Goal: Navigation & Orientation: Find specific page/section

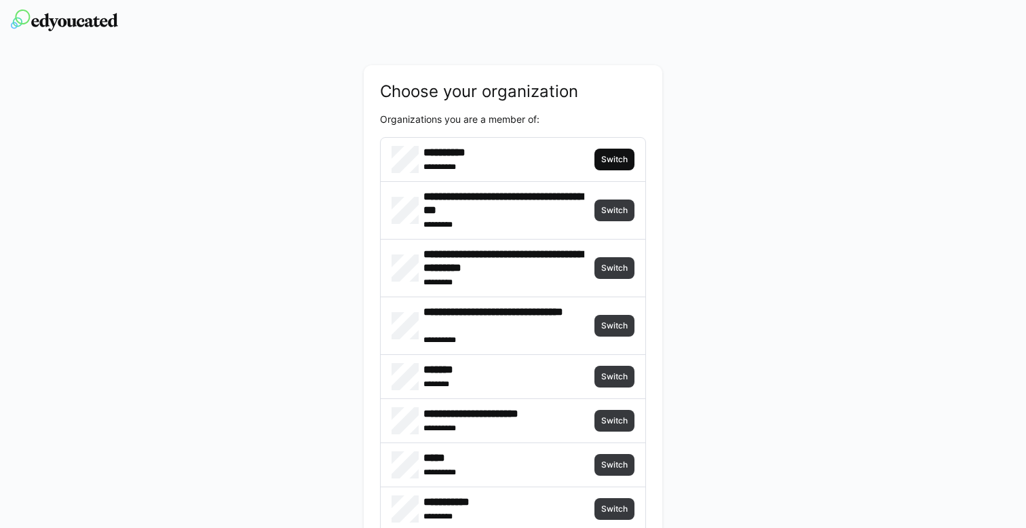
click at [618, 161] on span "Switch" at bounding box center [614, 159] width 29 height 11
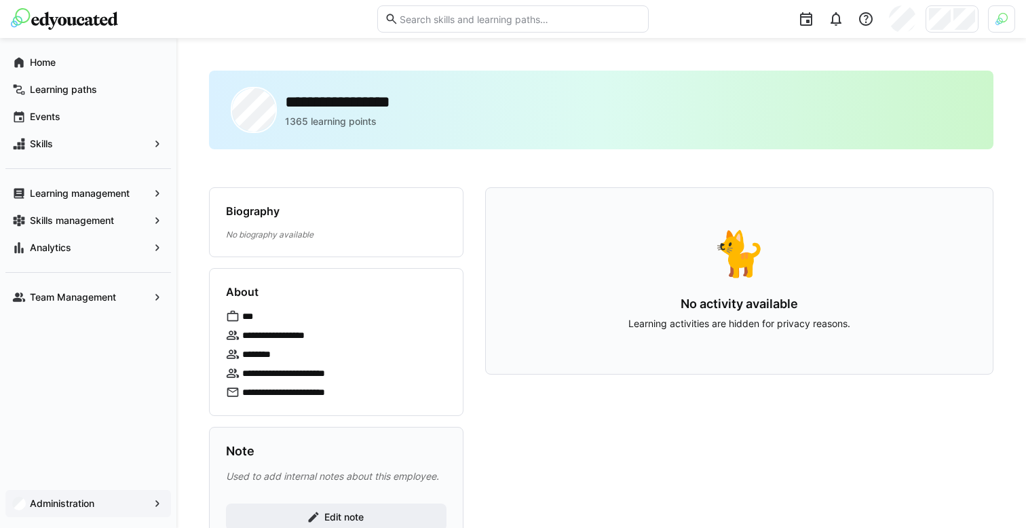
click at [102, 495] on div "Administration" at bounding box center [88, 503] width 166 height 27
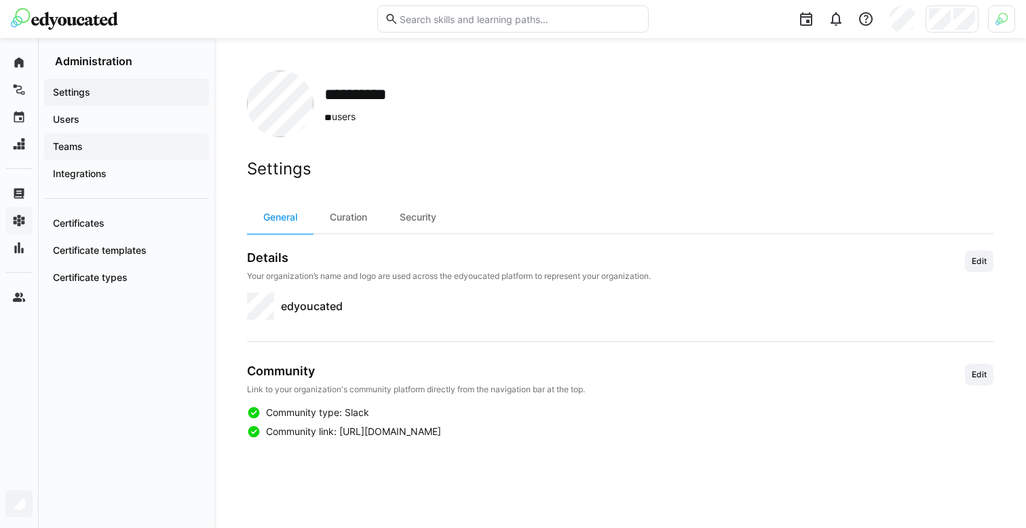
click at [131, 157] on div "Teams" at bounding box center [126, 146] width 165 height 27
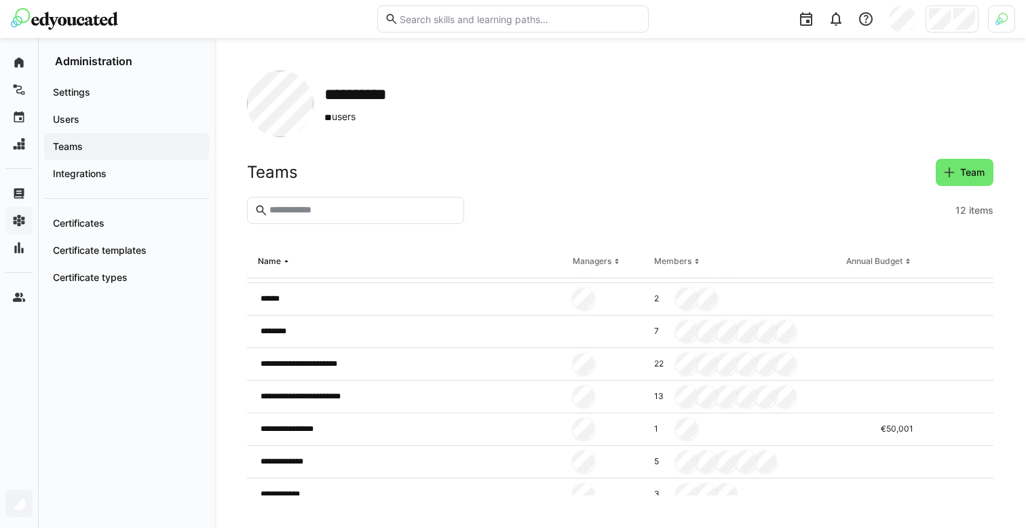
scroll to position [174, 0]
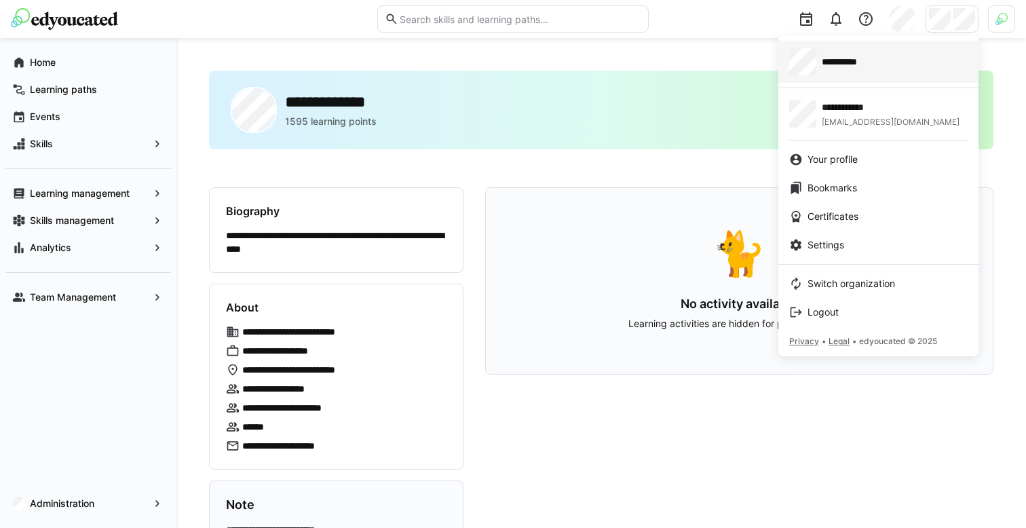
click at [878, 76] on link "**********" at bounding box center [878, 62] width 200 height 42
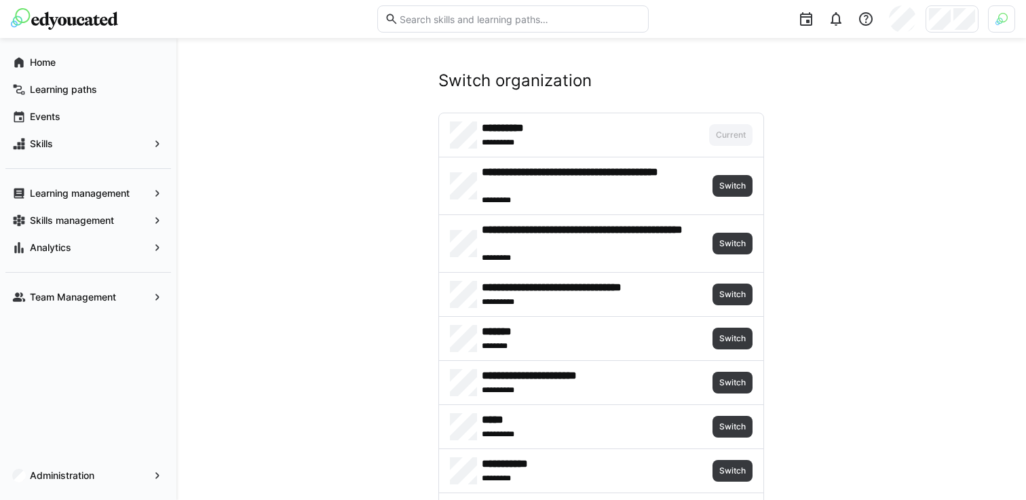
scroll to position [523, 0]
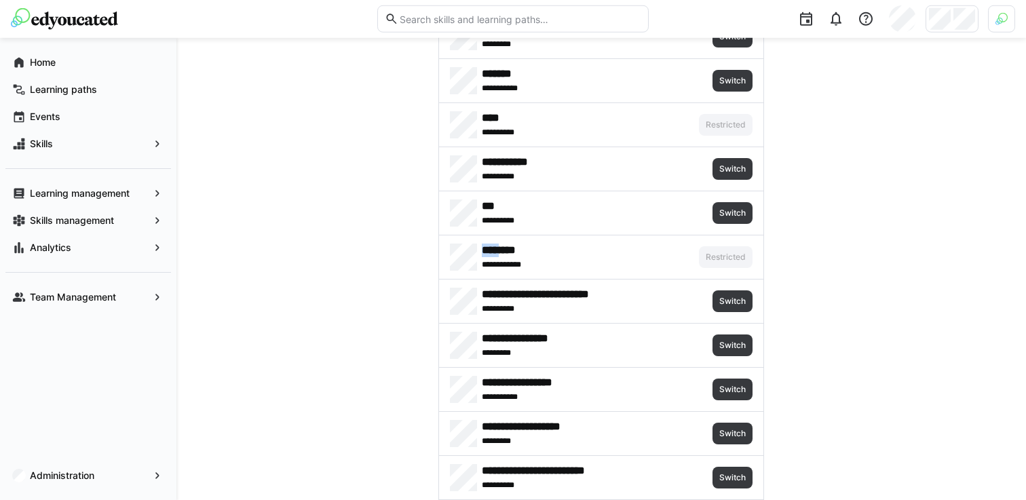
click at [1007, 12] on div at bounding box center [1001, 18] width 27 height 27
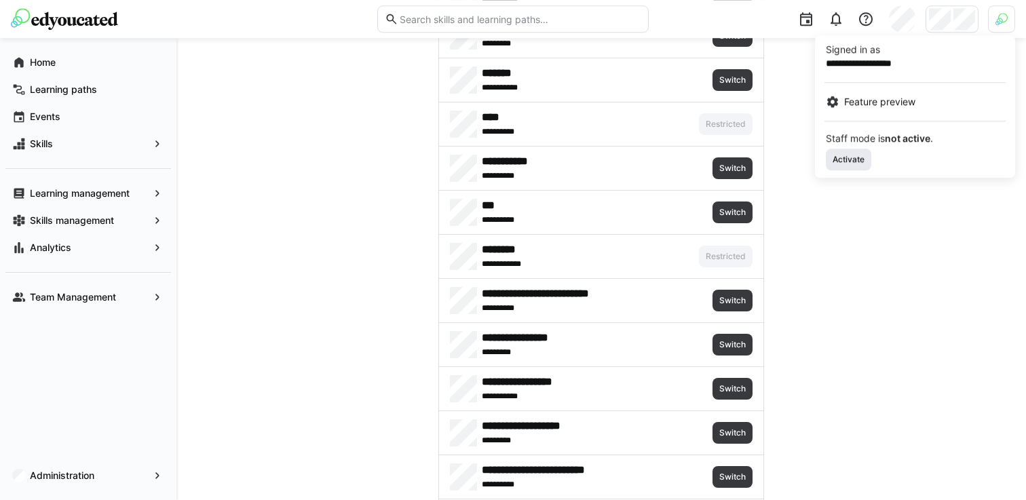
click at [862, 157] on span "Activate" at bounding box center [848, 159] width 35 height 11
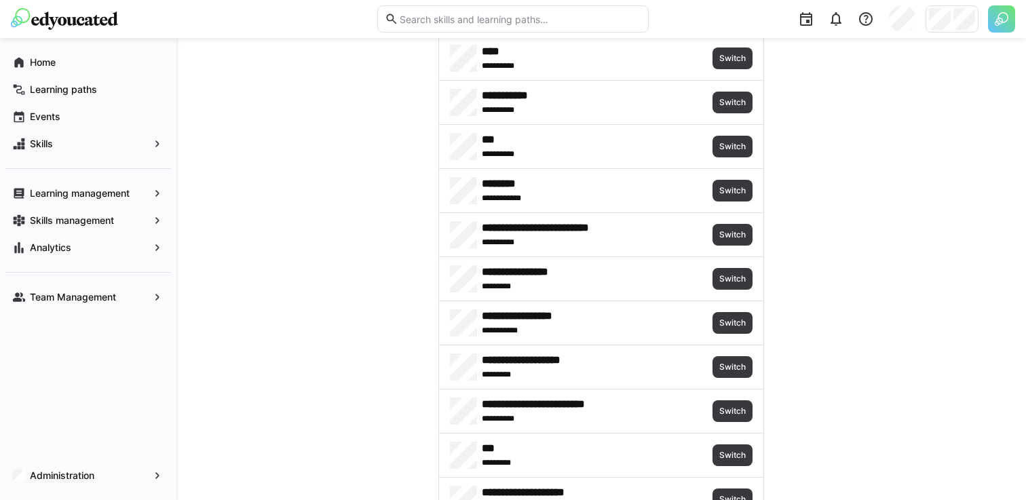
scroll to position [591, 0]
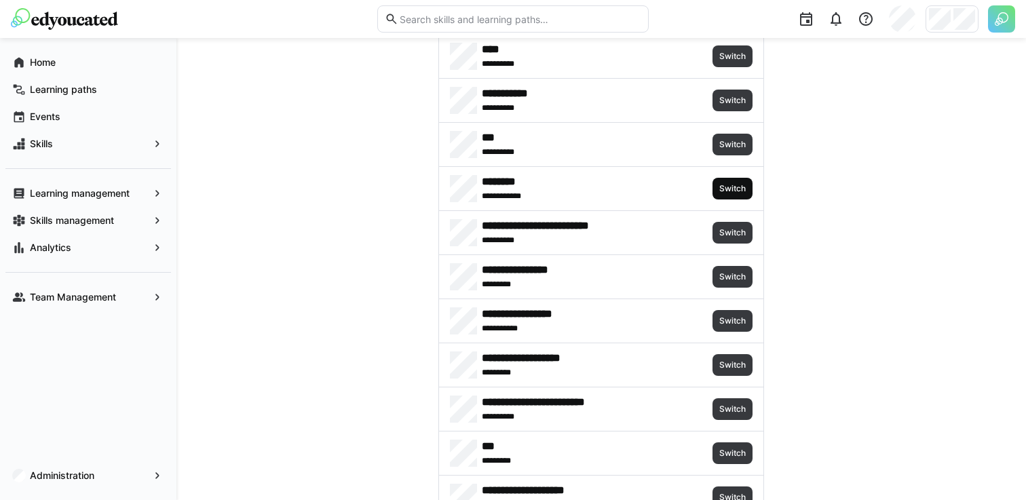
click at [734, 188] on span "Switch" at bounding box center [732, 188] width 29 height 11
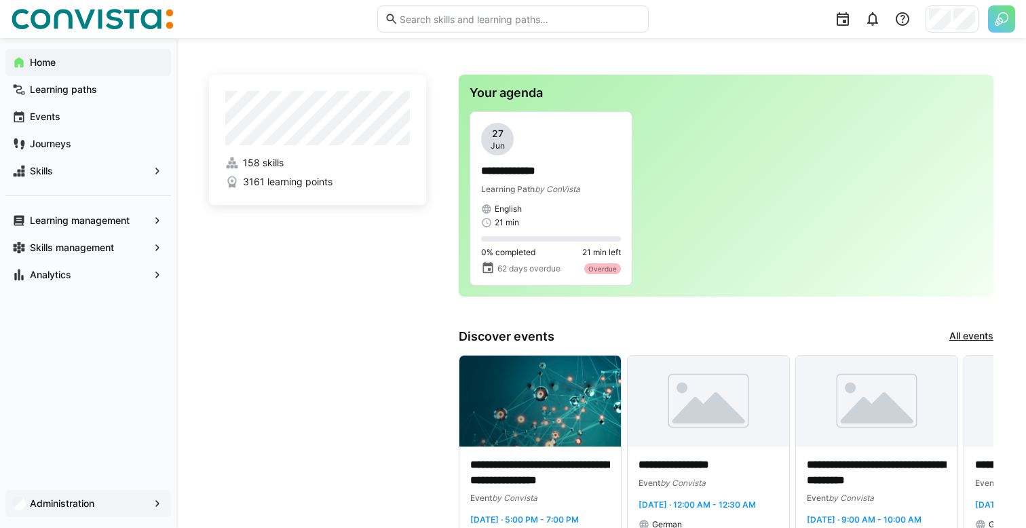
click at [83, 497] on span "Administration" at bounding box center [88, 504] width 121 height 14
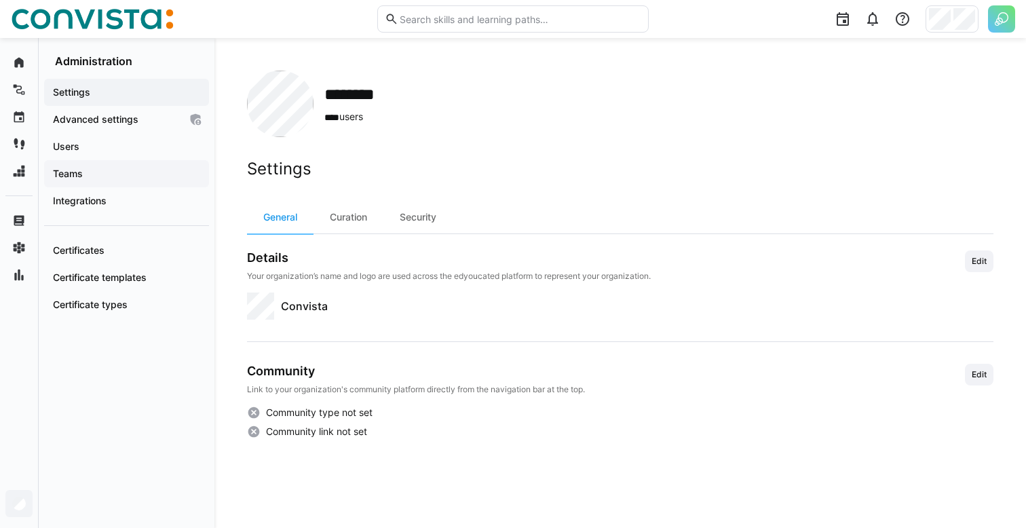
click at [142, 176] on span "Teams" at bounding box center [126, 174] width 151 height 14
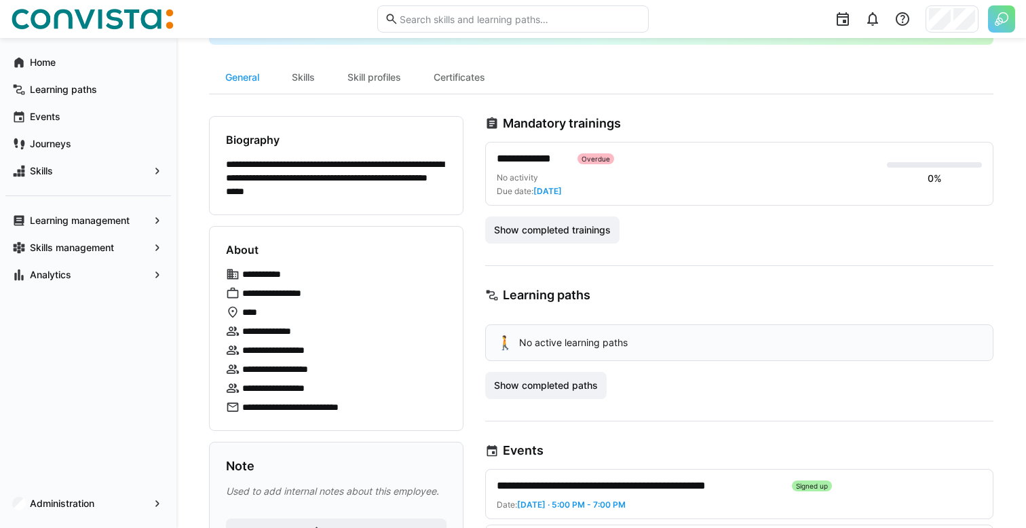
scroll to position [107, 0]
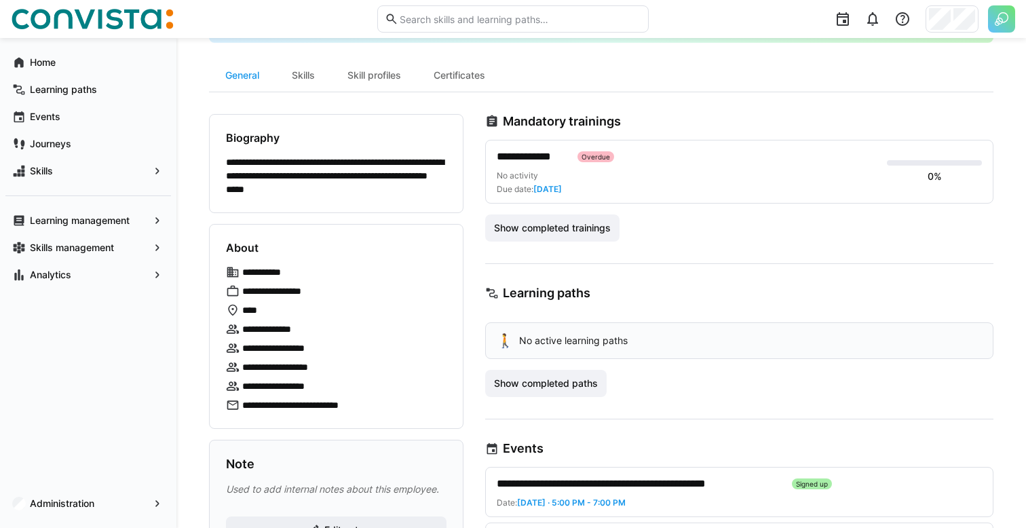
click at [293, 347] on p "**********" at bounding box center [288, 348] width 92 height 14
click at [295, 368] on p "**********" at bounding box center [288, 367] width 92 height 14
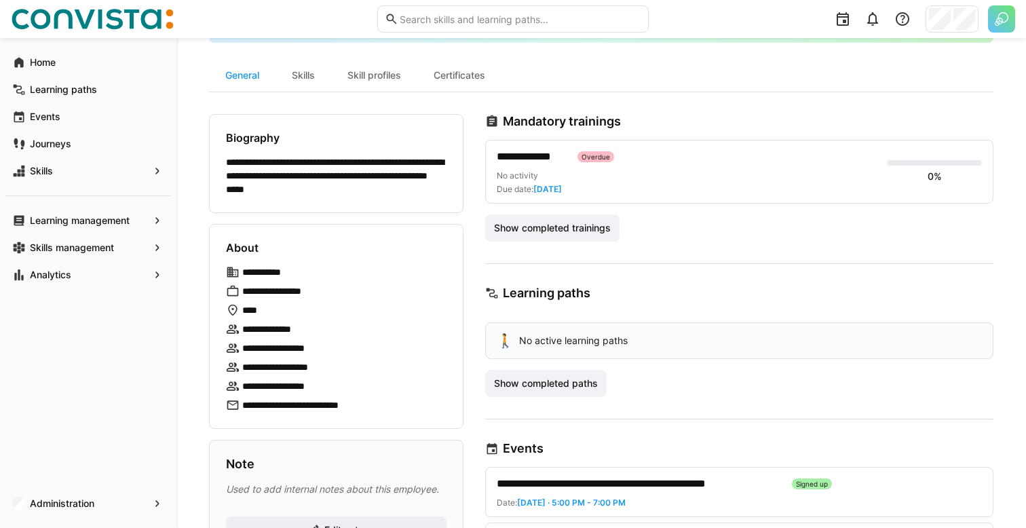
click at [295, 368] on p "**********" at bounding box center [288, 367] width 92 height 14
click at [383, 336] on div "**********" at bounding box center [336, 338] width 221 height 147
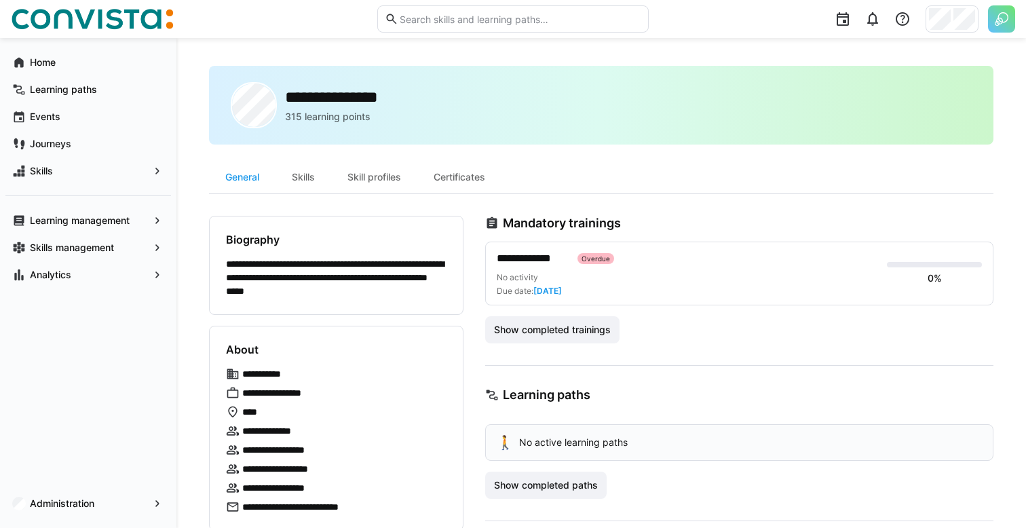
scroll to position [0, 0]
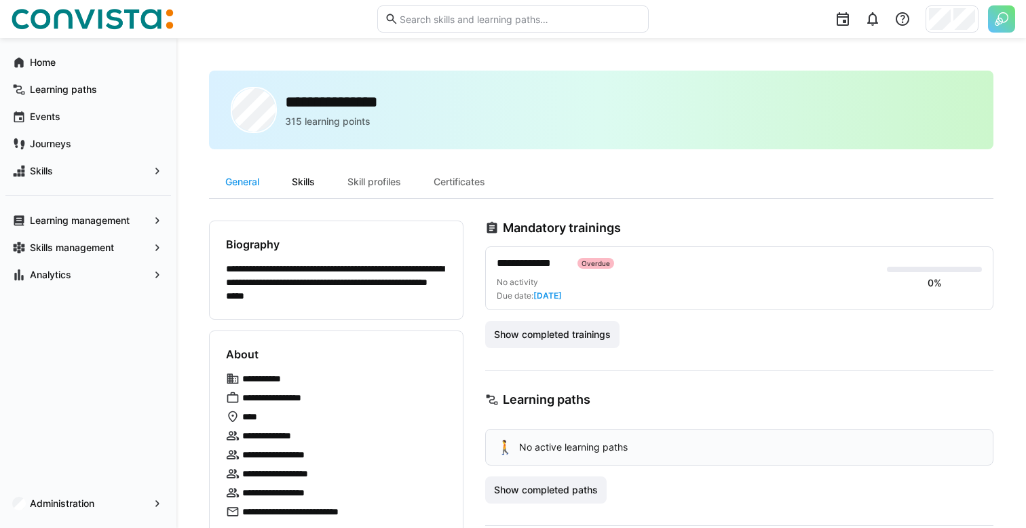
click at [307, 185] on div "Skills" at bounding box center [304, 182] width 56 height 33
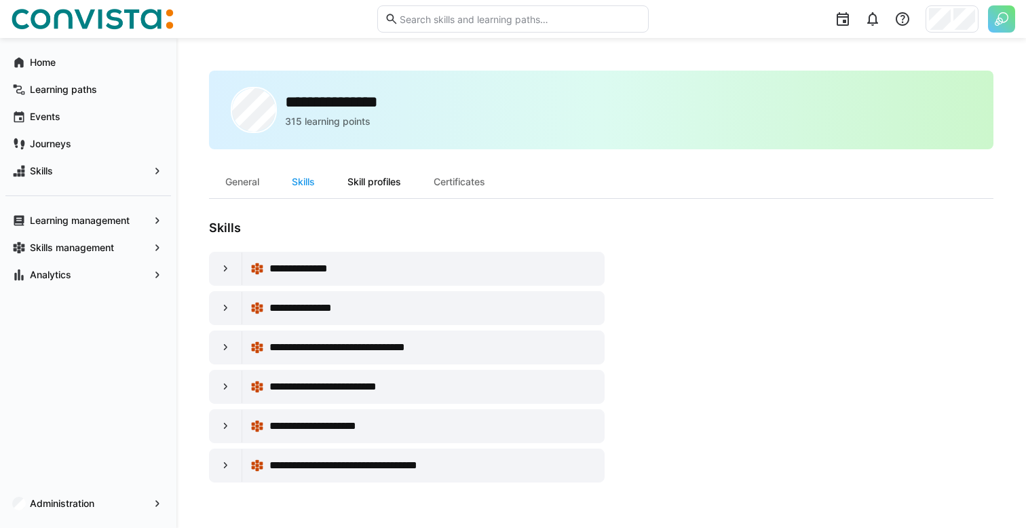
click at [369, 189] on div "Skill profiles" at bounding box center [374, 182] width 86 height 33
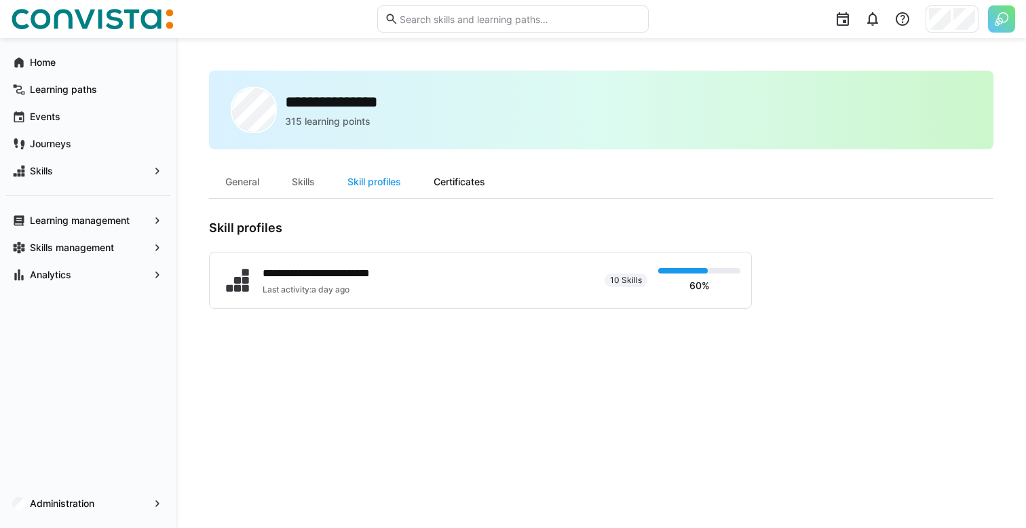
click at [457, 183] on div "Certificates" at bounding box center [459, 182] width 84 height 33
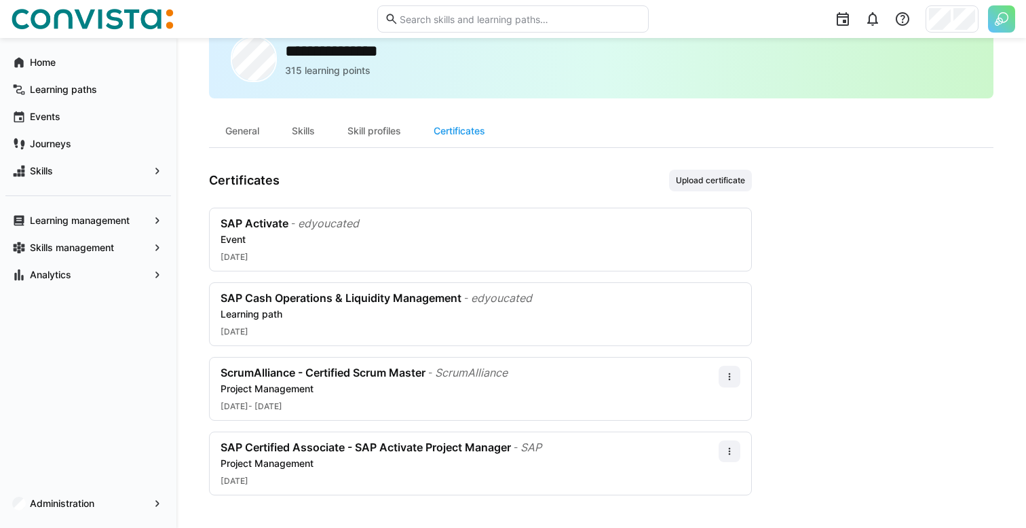
scroll to position [51, 0]
click at [357, 389] on div "Project Management" at bounding box center [470, 389] width 498 height 14
click at [404, 237] on div "Event" at bounding box center [481, 240] width 520 height 14
click at [0, 0] on app-navigation-label "Analytics" at bounding box center [0, 0] width 0 height 0
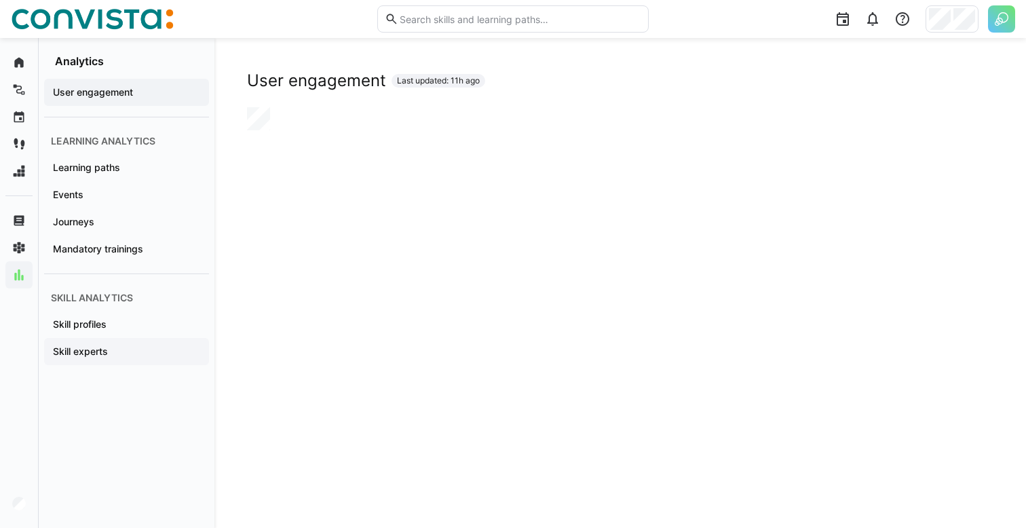
click at [123, 343] on div "Skill experts" at bounding box center [126, 351] width 165 height 27
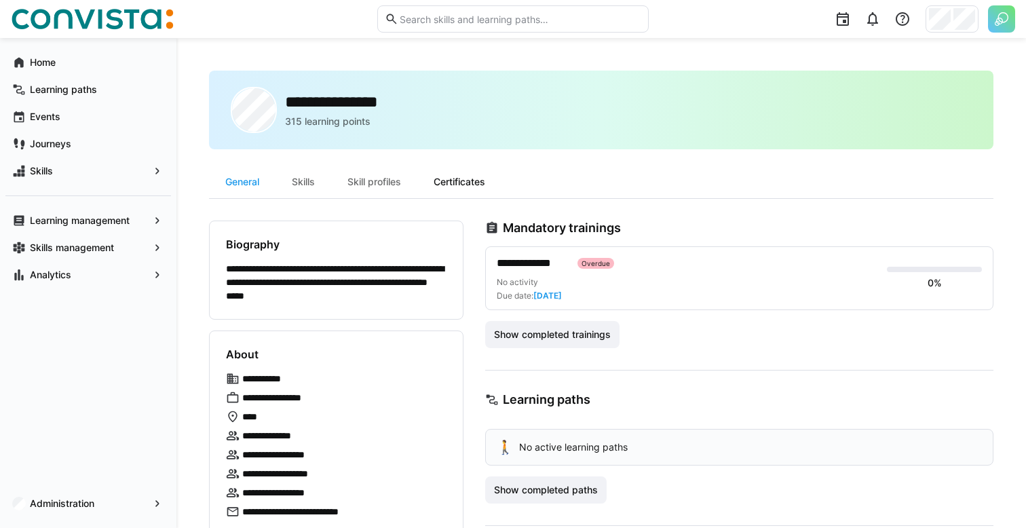
click at [444, 184] on div "Certificates" at bounding box center [459, 182] width 84 height 33
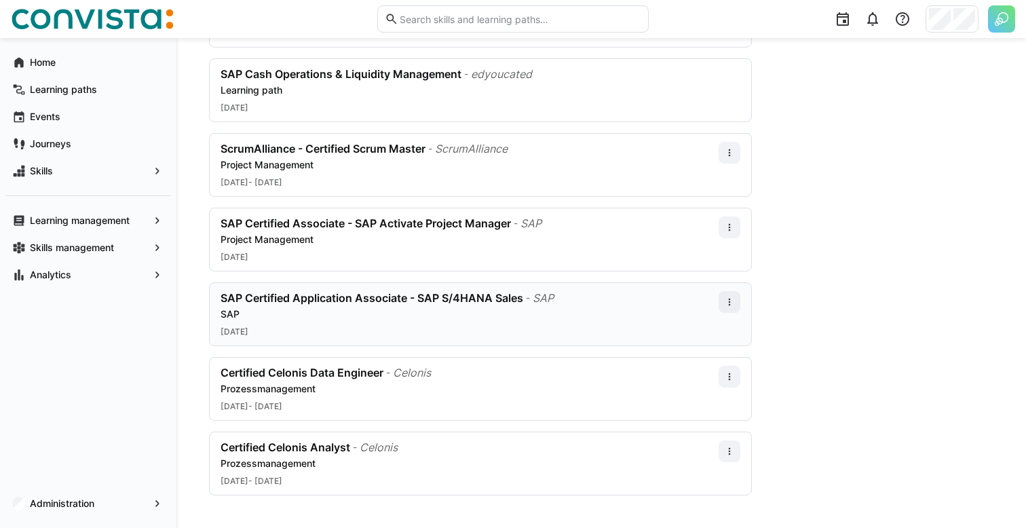
scroll to position [272, 0]
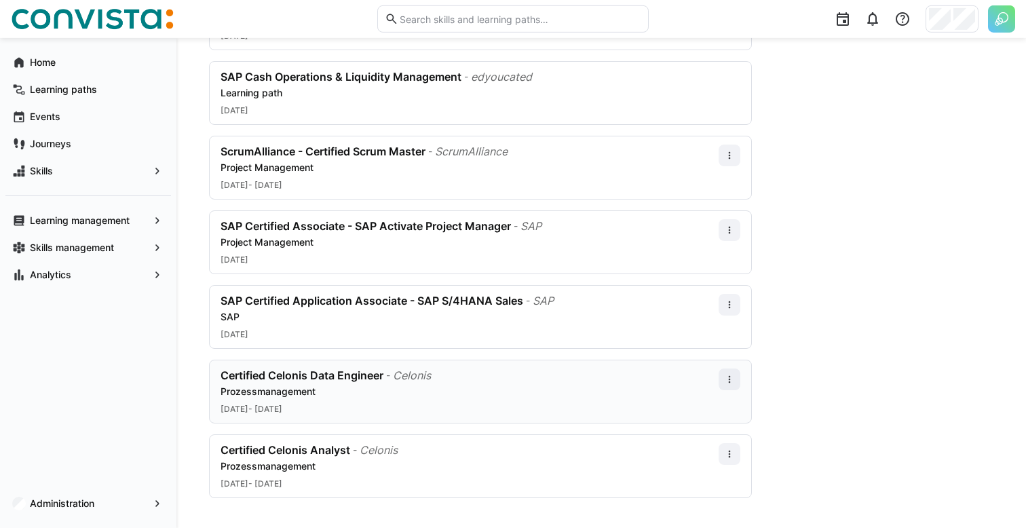
click at [531, 390] on div "Prozessmanagement" at bounding box center [470, 392] width 498 height 14
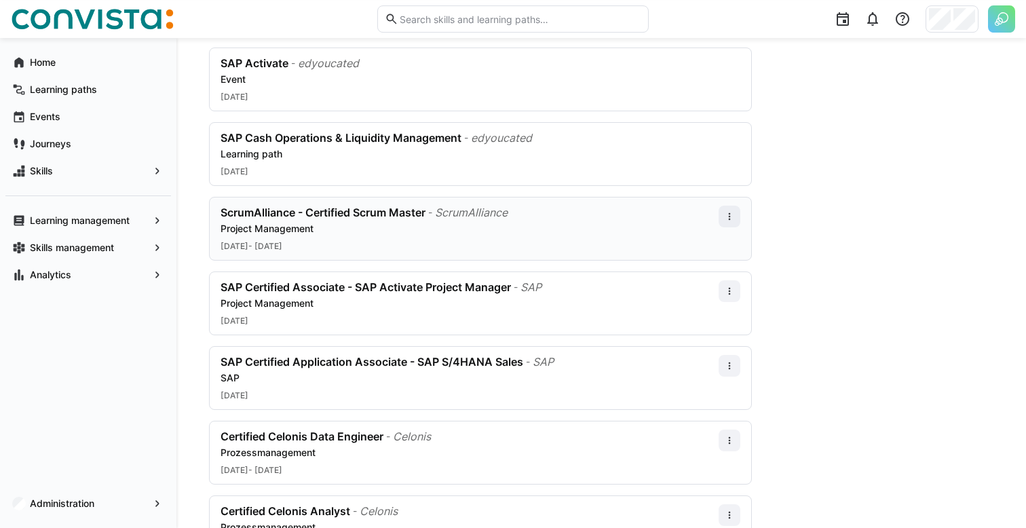
scroll to position [217, 0]
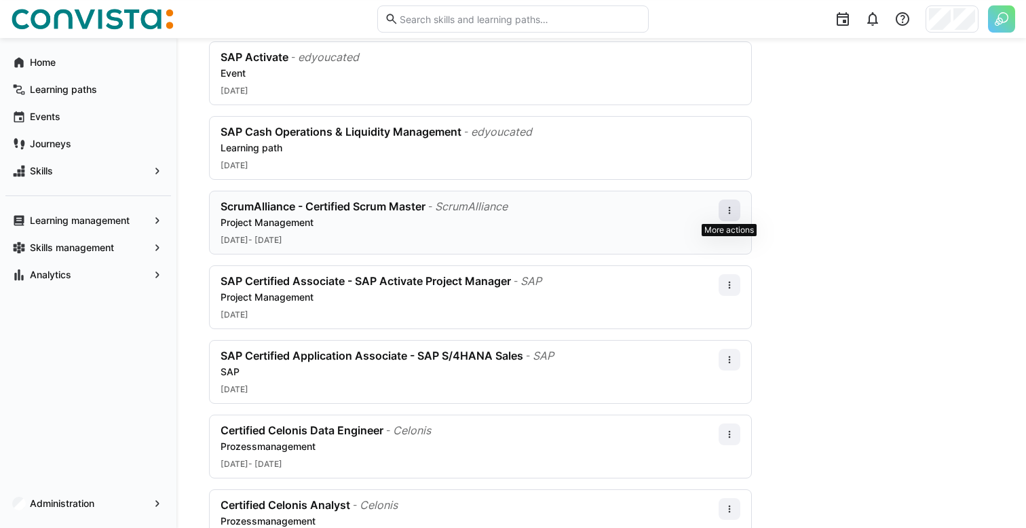
click at [730, 212] on eds-icon at bounding box center [729, 210] width 11 height 11
click at [774, 200] on app-user-profile-inner-container "Certificates Upload certificate SAP Activate - edyoucated Event May 2, 2025 SAP…" at bounding box center [601, 278] width 785 height 550
click at [729, 281] on eds-icon at bounding box center [729, 285] width 11 height 11
click at [792, 231] on app-user-profile-inner-container "Certificates Upload certificate SAP Activate - edyoucated Event May 2, 2025 SAP…" at bounding box center [601, 278] width 785 height 550
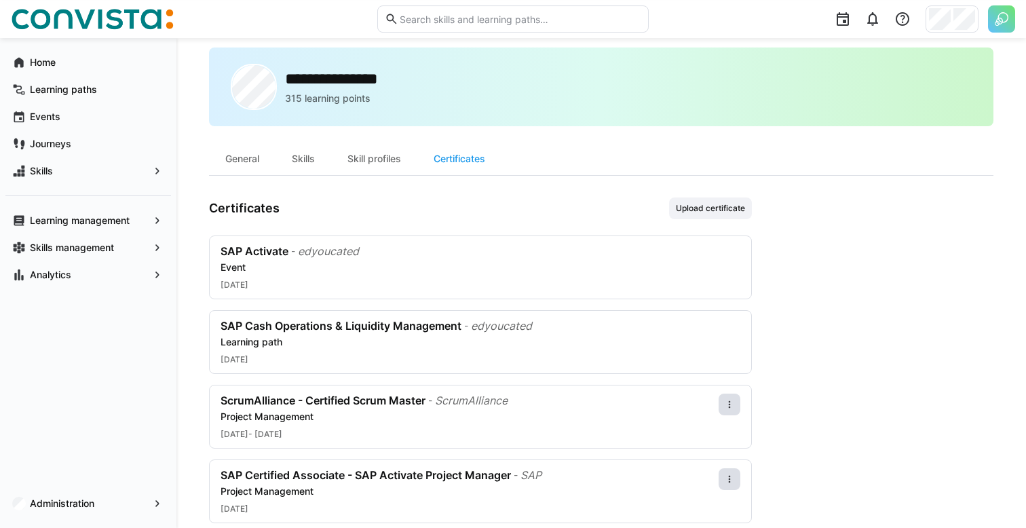
scroll to position [0, 0]
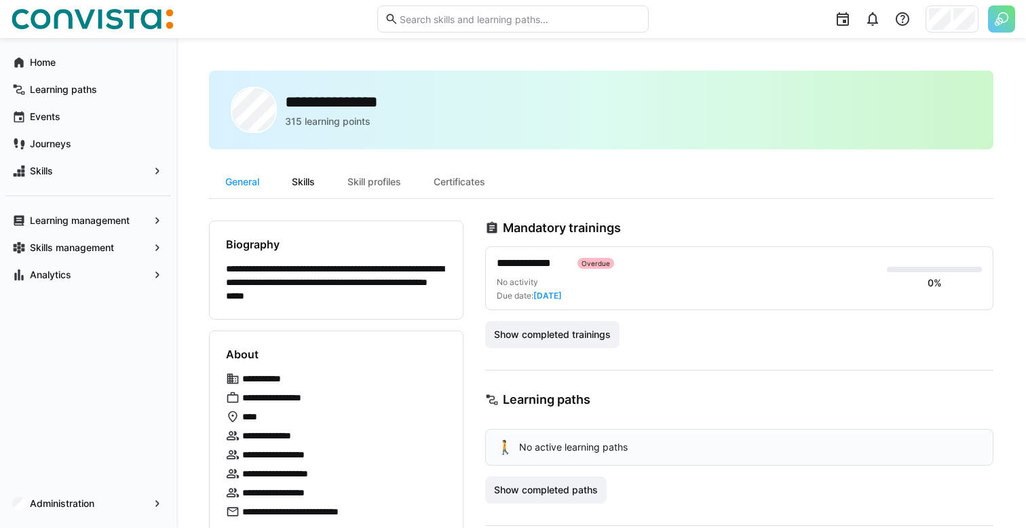
click at [310, 187] on div "Skills" at bounding box center [304, 182] width 56 height 33
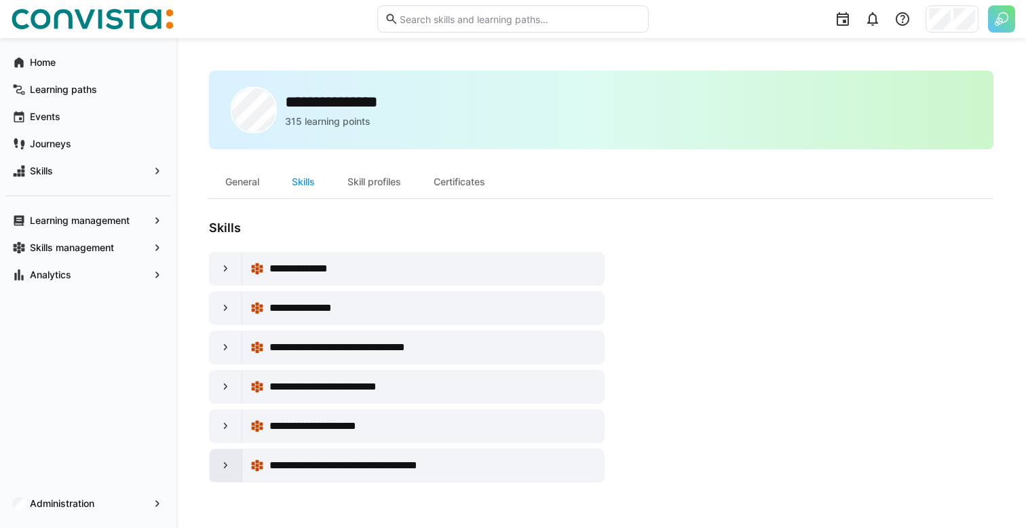
click at [226, 464] on eds-icon at bounding box center [226, 466] width 14 height 14
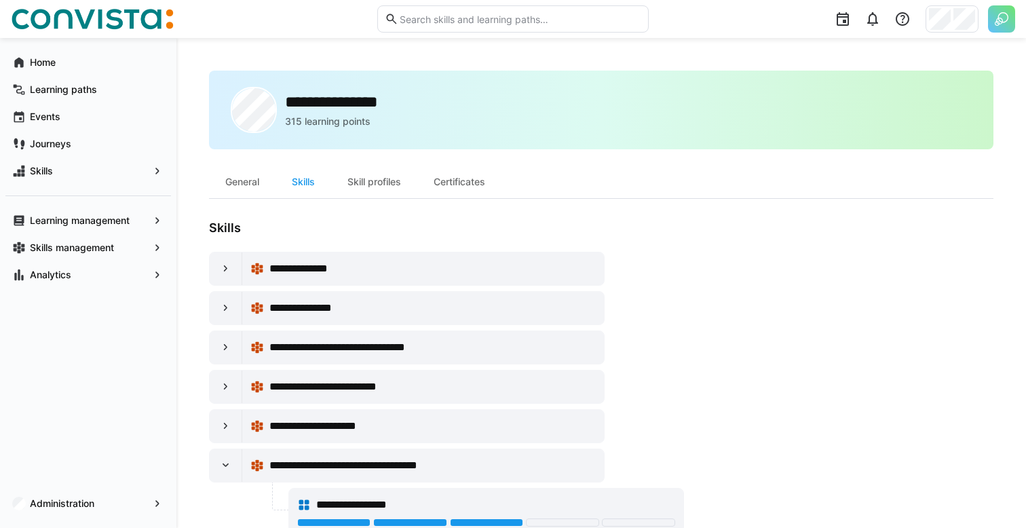
scroll to position [37, 0]
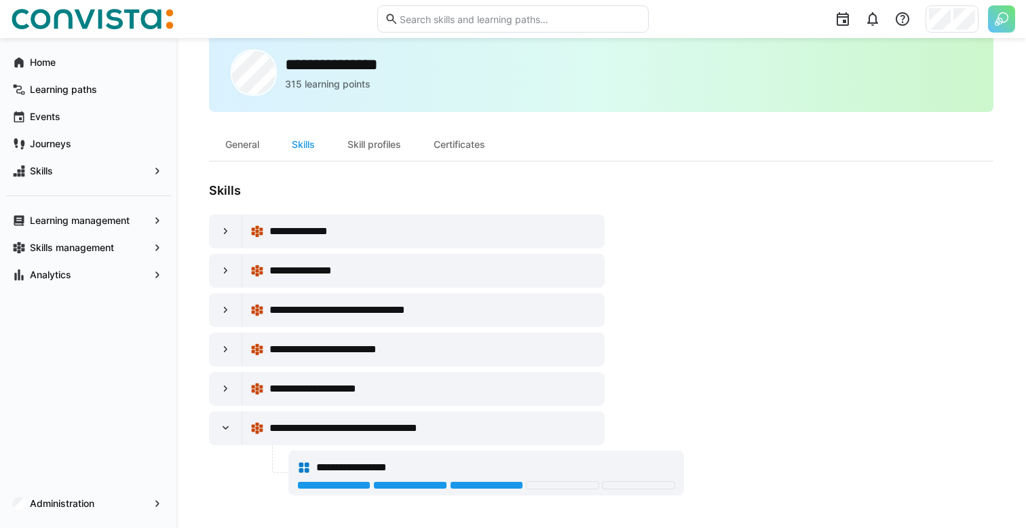
click at [336, 233] on span "**********" at bounding box center [314, 231] width 90 height 16
click at [223, 229] on eds-icon at bounding box center [226, 232] width 14 height 14
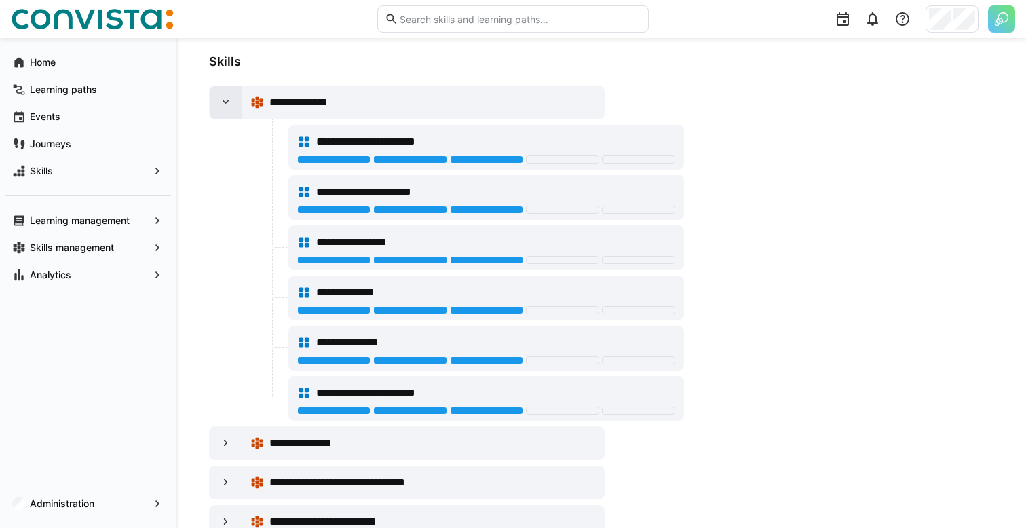
scroll to position [339, 0]
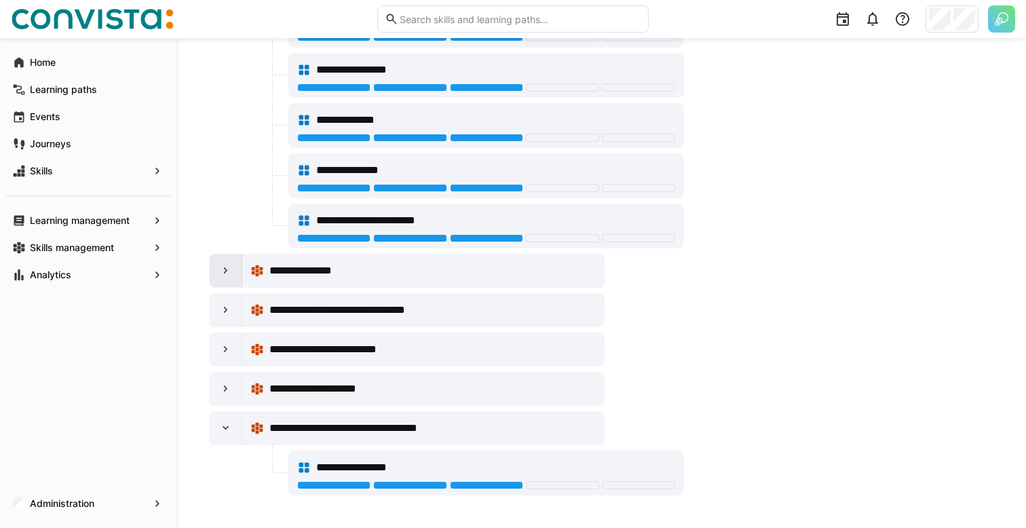
click at [223, 262] on div at bounding box center [226, 270] width 33 height 33
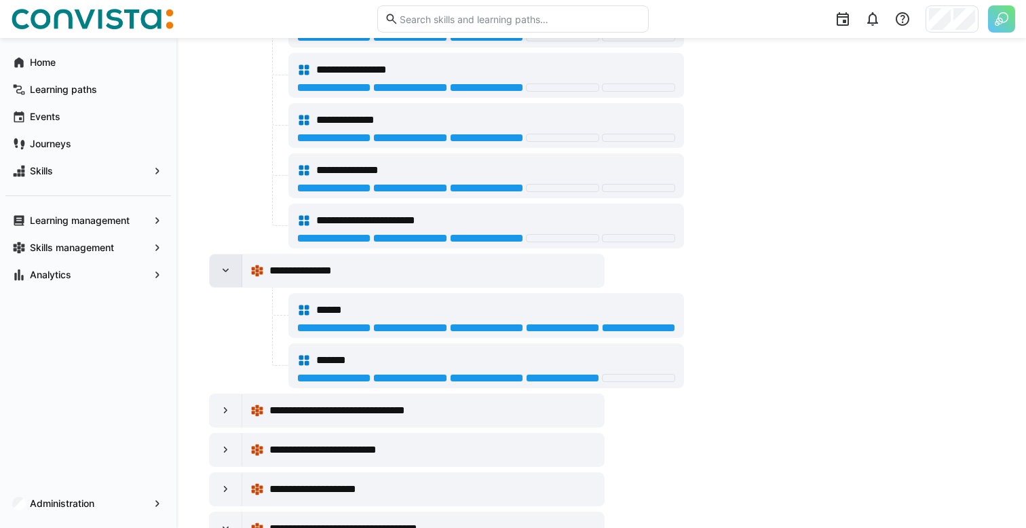
scroll to position [439, 0]
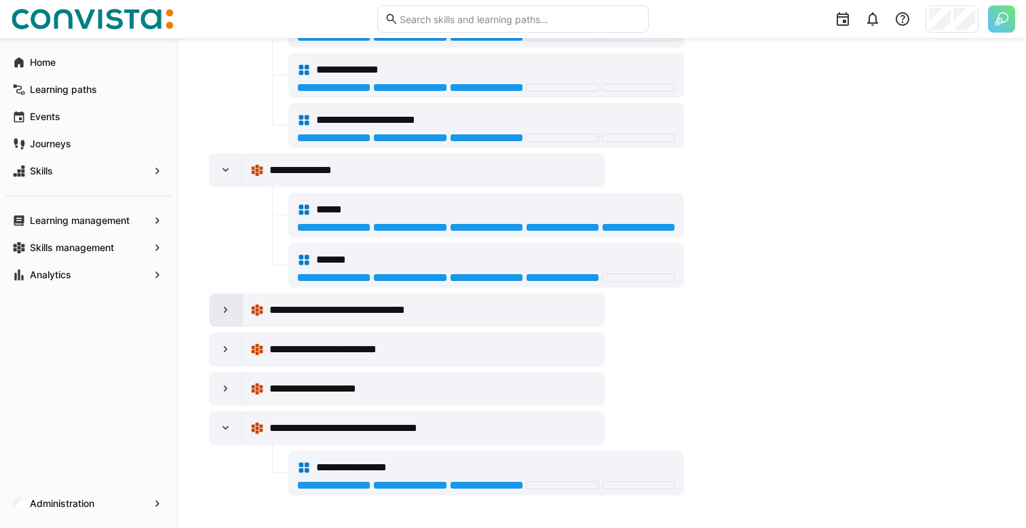
click at [220, 312] on eds-icon at bounding box center [226, 310] width 14 height 14
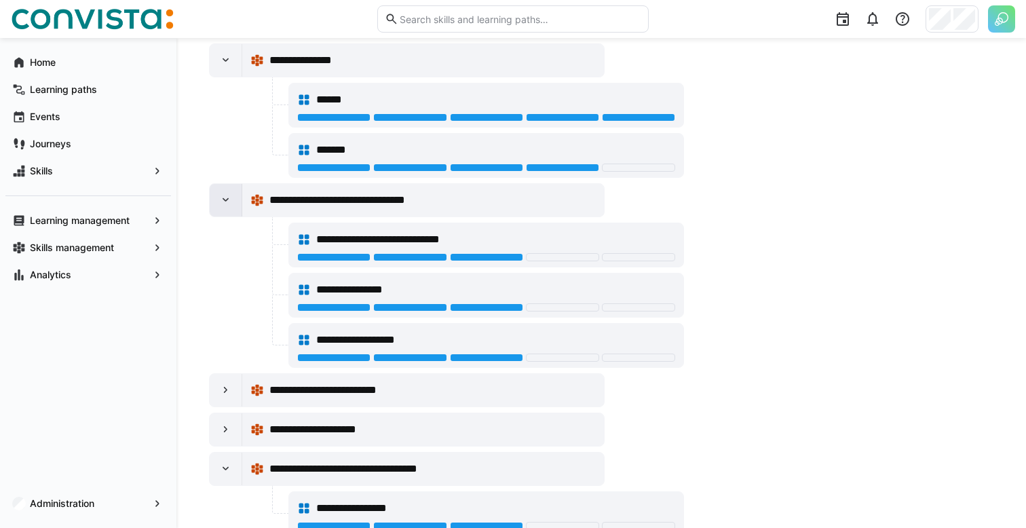
scroll to position [590, 0]
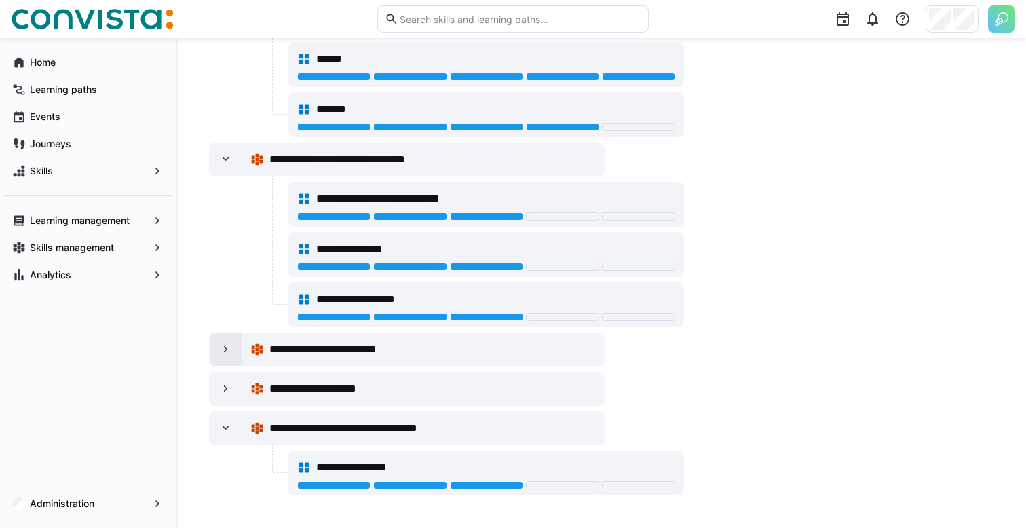
click at [227, 349] on eds-icon at bounding box center [226, 350] width 14 height 14
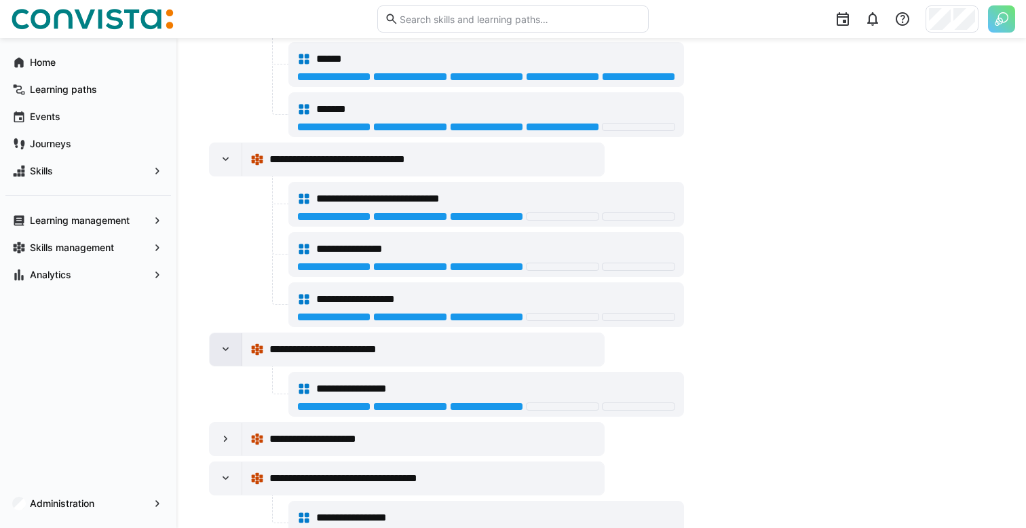
scroll to position [640, 0]
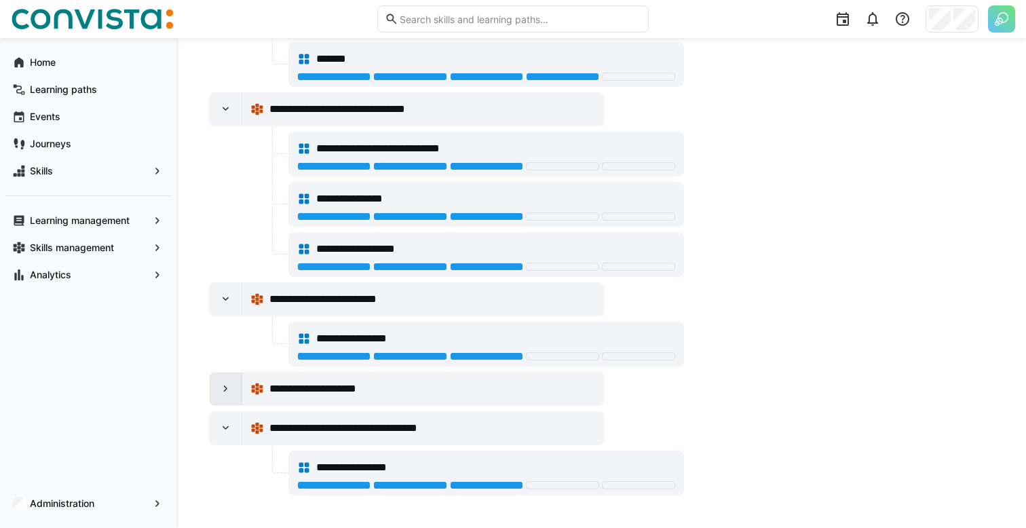
click at [233, 386] on div at bounding box center [226, 389] width 33 height 33
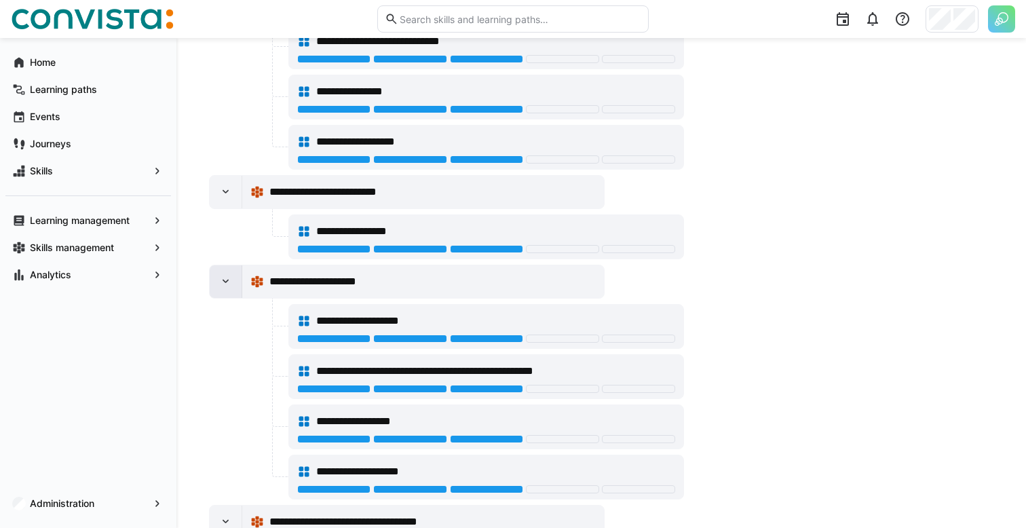
scroll to position [841, 0]
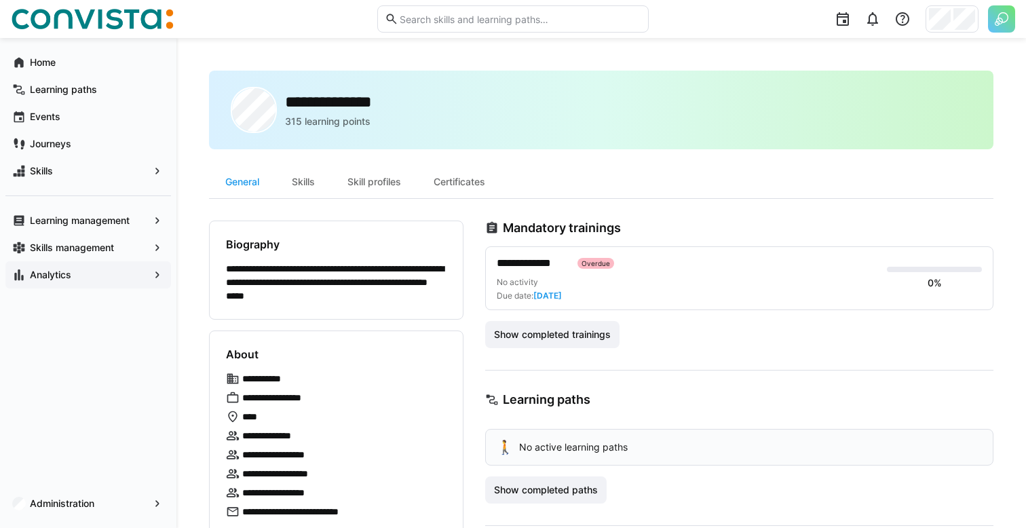
click at [80, 269] on span "Analytics" at bounding box center [88, 275] width 121 height 14
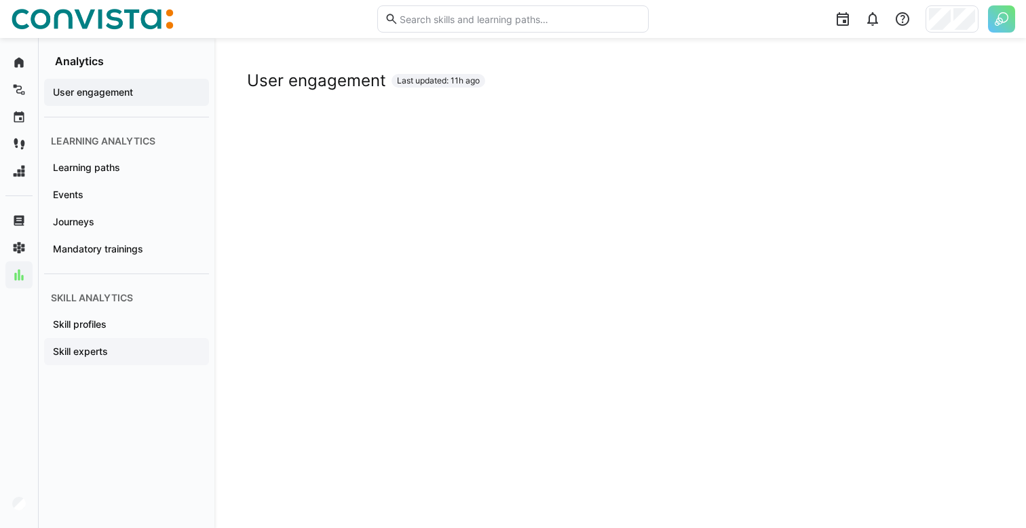
click at [106, 363] on div "Skill experts" at bounding box center [126, 351] width 165 height 27
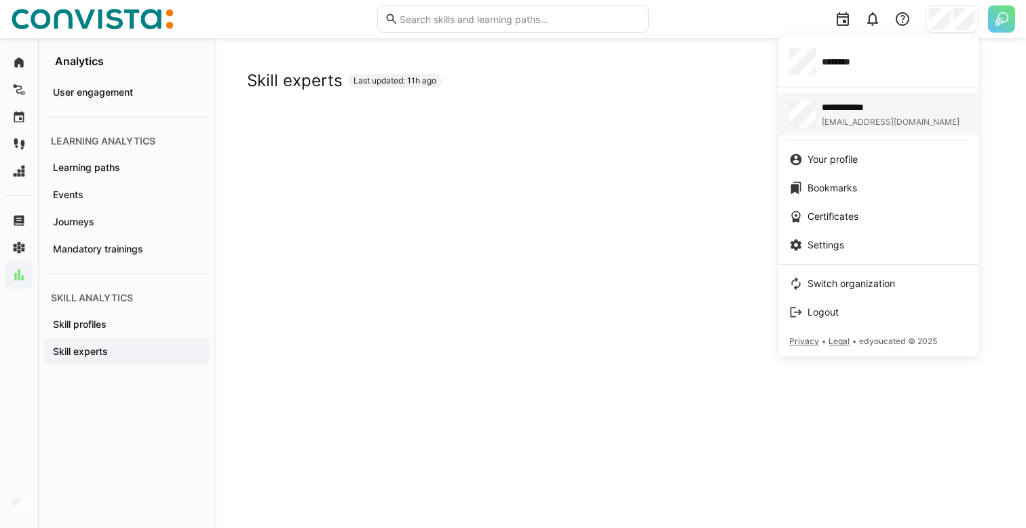
click at [898, 109] on span "**********" at bounding box center [866, 107] width 89 height 14
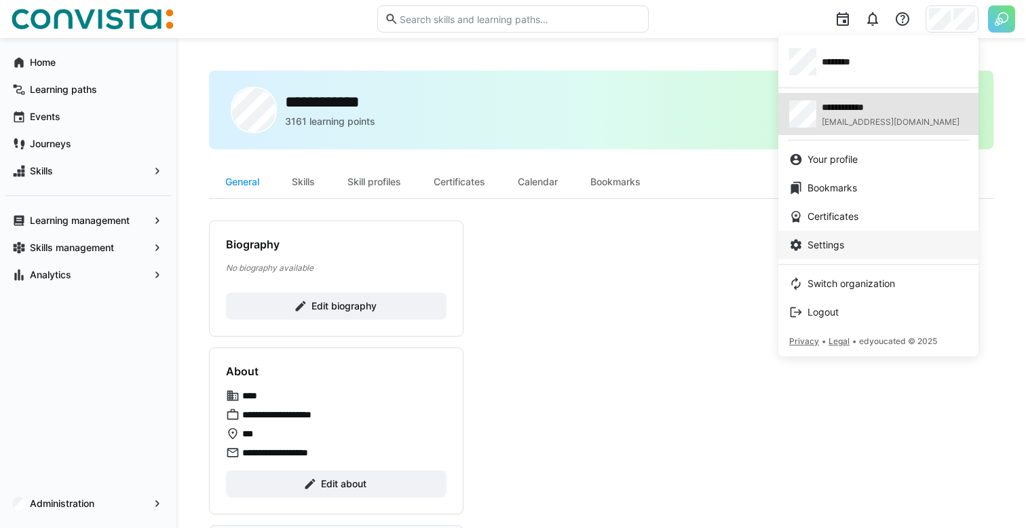
click at [804, 259] on link "Settings" at bounding box center [878, 245] width 200 height 29
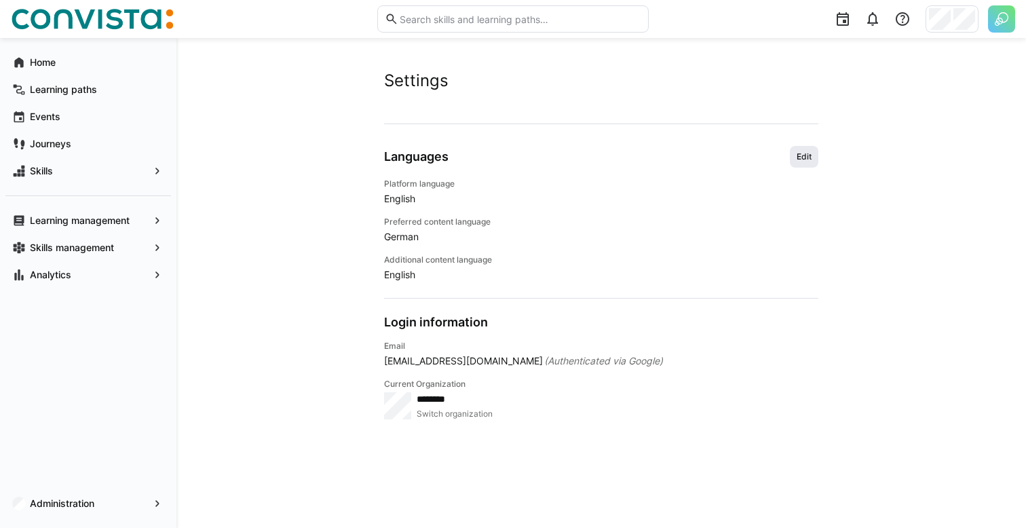
click at [791, 153] on span "Edit" at bounding box center [804, 157] width 29 height 22
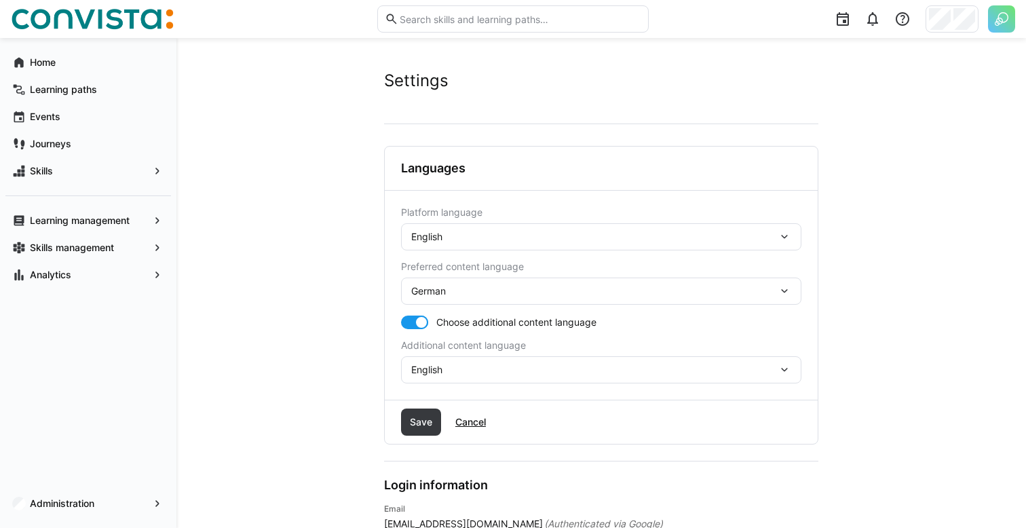
click at [640, 233] on div "English" at bounding box center [594, 237] width 366 height 12
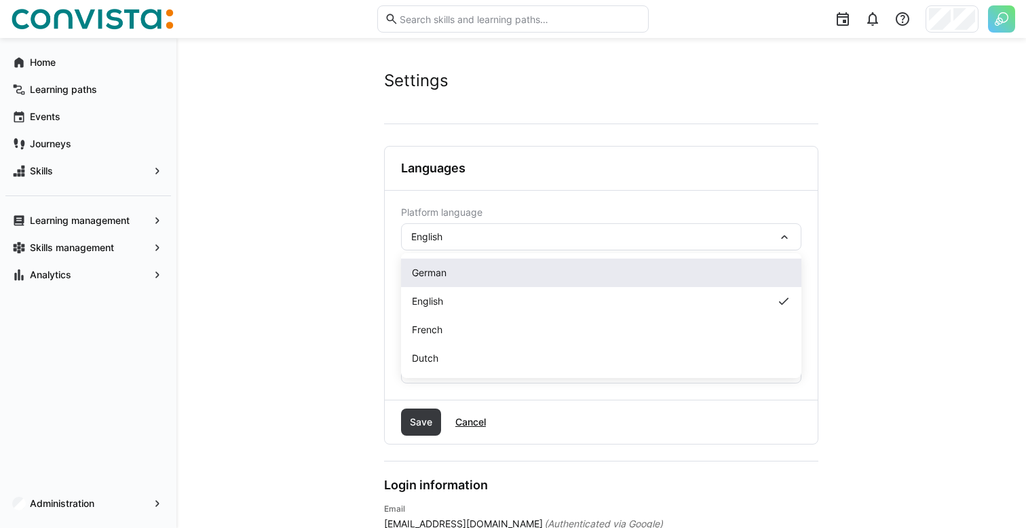
click at [618, 263] on div "German" at bounding box center [601, 273] width 400 height 29
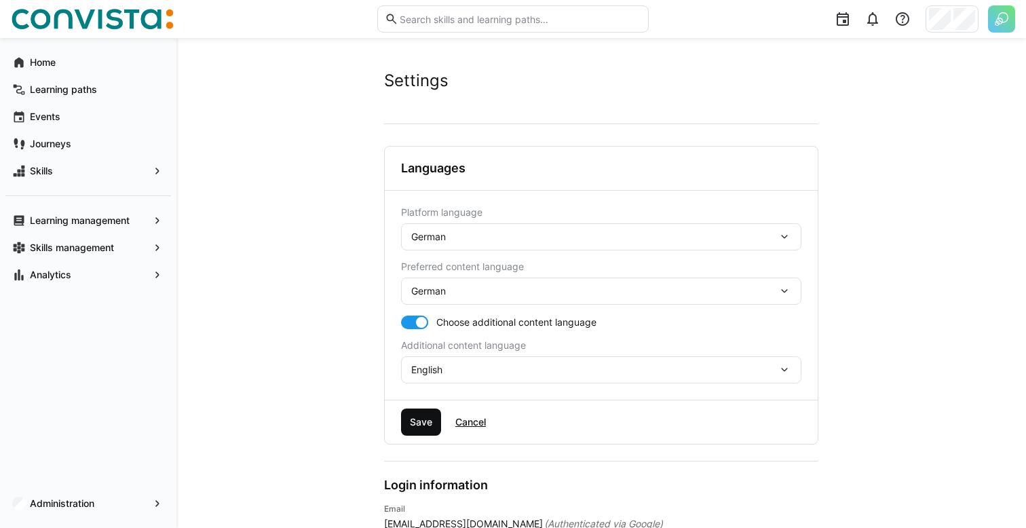
click at [402, 419] on span "Save" at bounding box center [421, 422] width 40 height 27
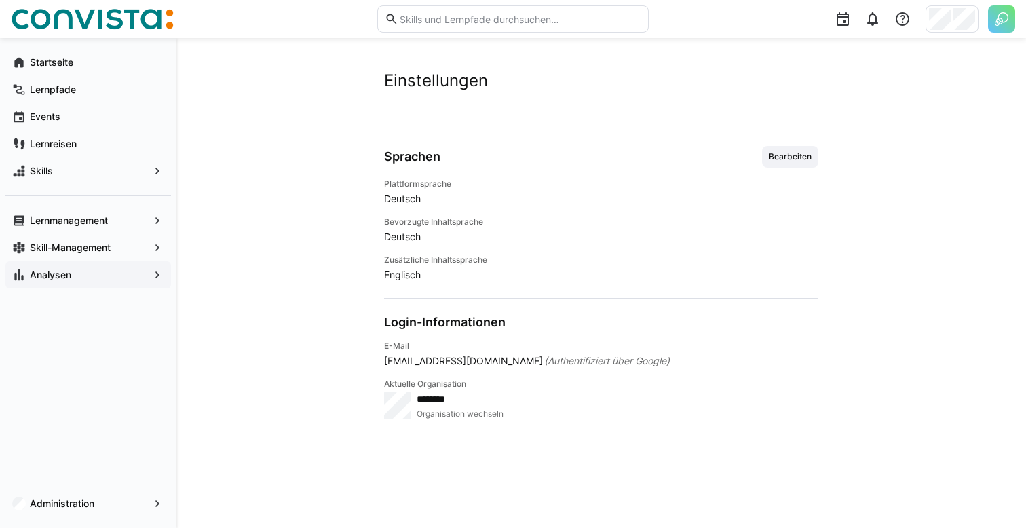
click at [96, 278] on span "Analysen" at bounding box center [88, 275] width 121 height 14
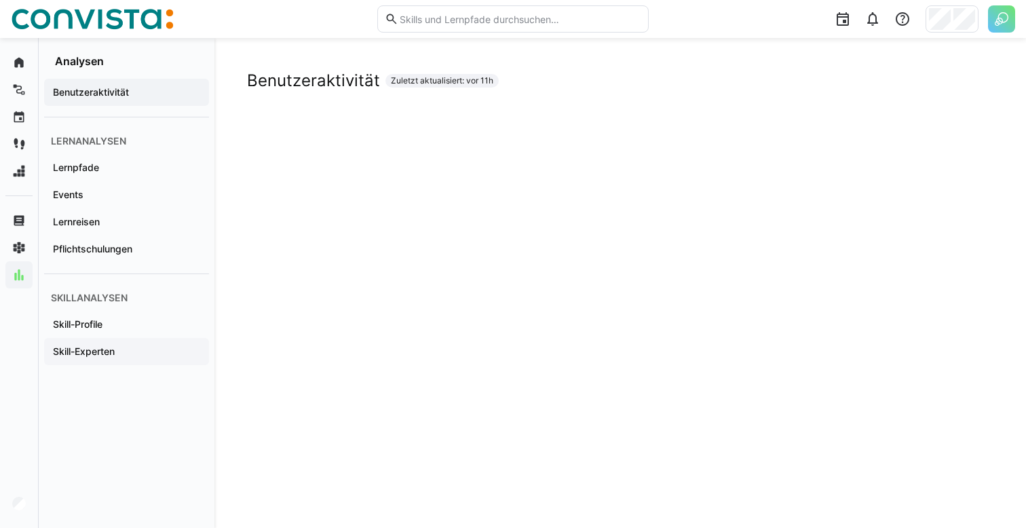
click at [184, 346] on span "Skill-Experten" at bounding box center [126, 352] width 151 height 14
click at [946, 33] on app-header-user-menu at bounding box center [952, 19] width 53 height 28
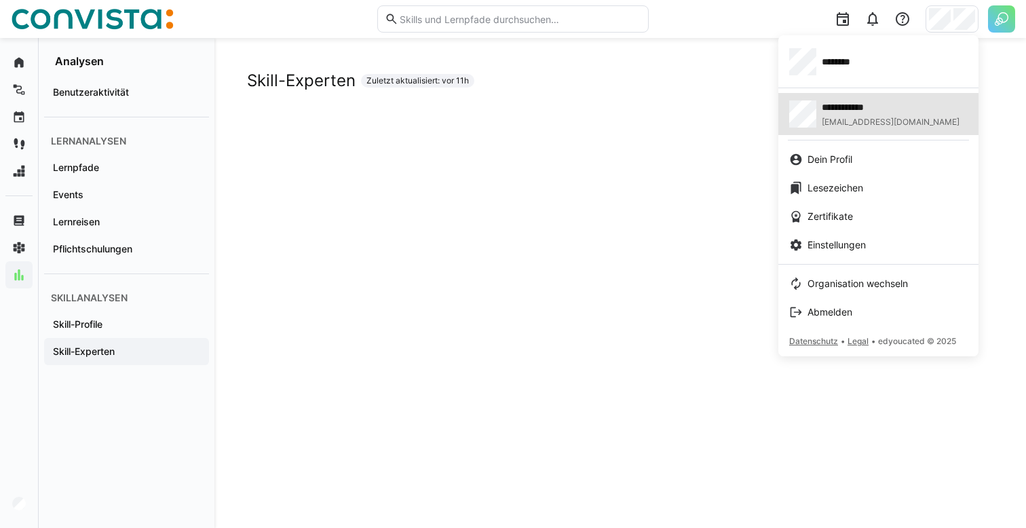
click at [646, 167] on div at bounding box center [513, 264] width 1026 height 528
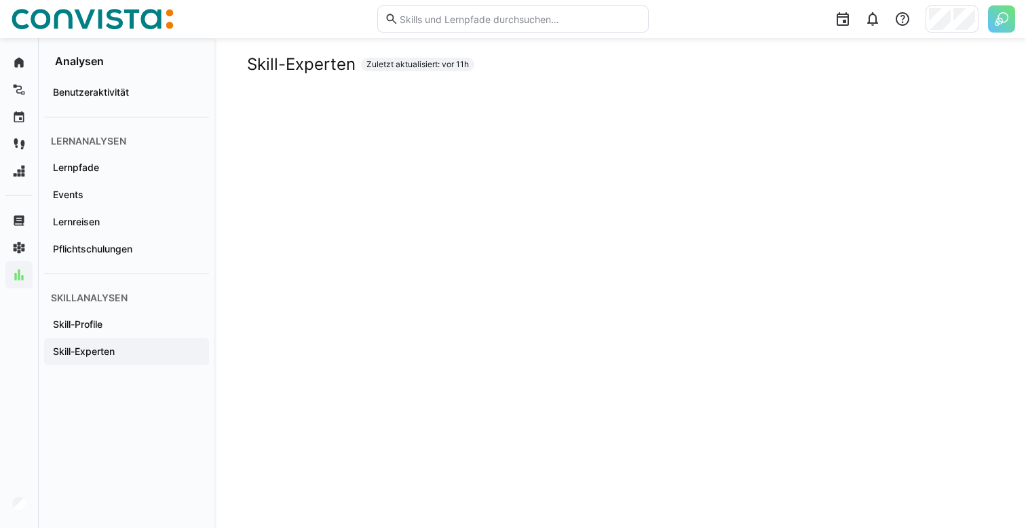
scroll to position [10, 0]
click at [940, 31] on div at bounding box center [952, 18] width 53 height 27
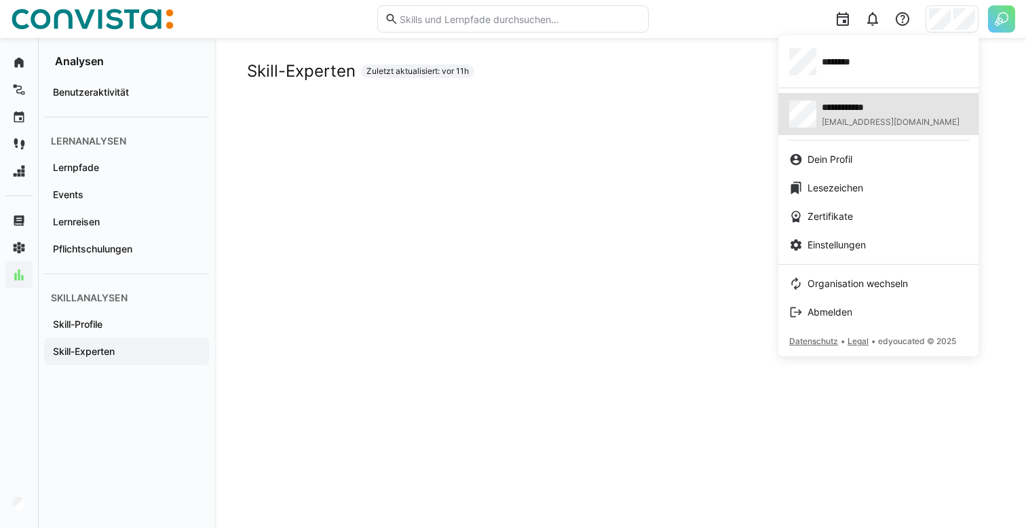
click at [864, 84] on app-user-menu-content "**********" at bounding box center [878, 195] width 200 height 321
click at [905, 64] on div "********" at bounding box center [878, 61] width 178 height 27
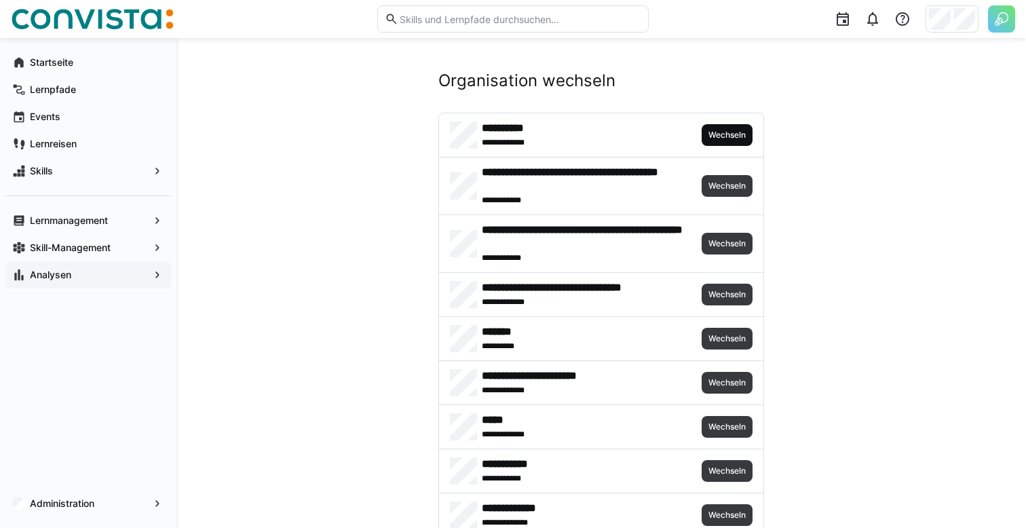
click at [702, 134] on span "Wechseln" at bounding box center [727, 135] width 51 height 22
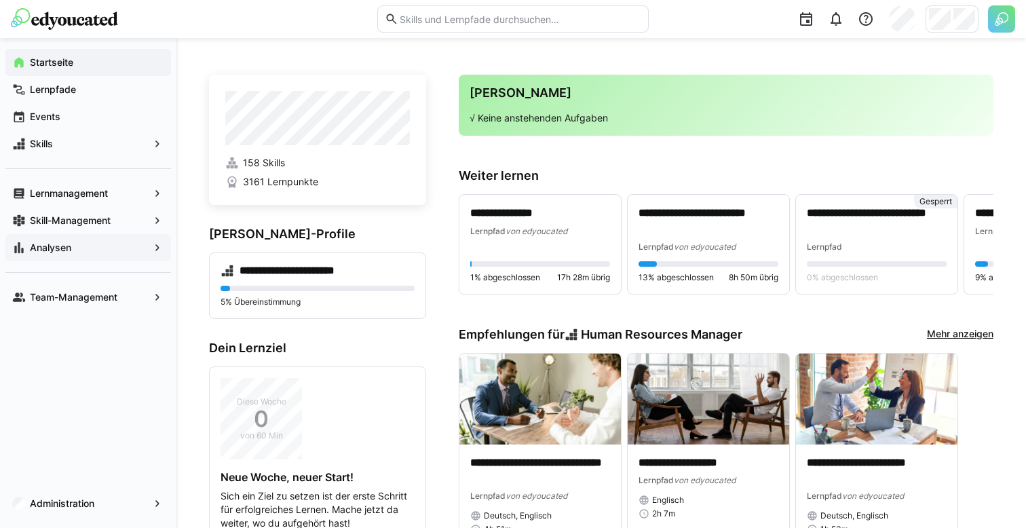
click at [73, 254] on span "Analysen" at bounding box center [88, 248] width 121 height 14
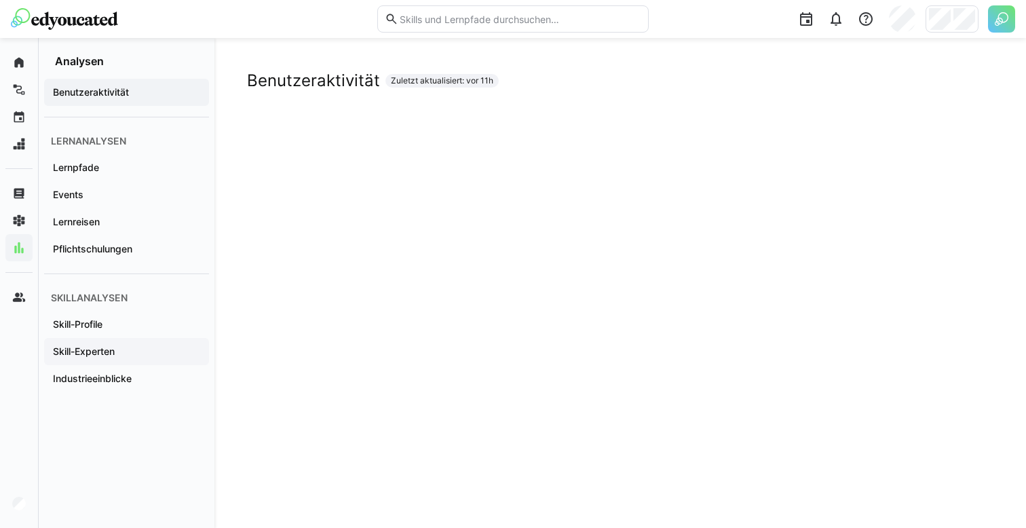
click at [0, 0] on app-navigation-label "Skill-Experten" at bounding box center [0, 0] width 0 height 0
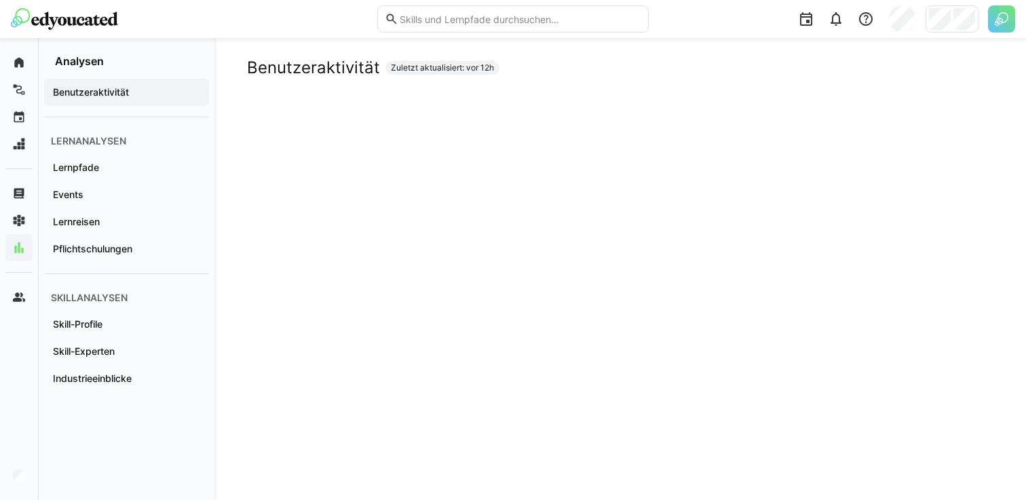
scroll to position [16, 0]
click at [0, 0] on app-navigation-label "Skill-Experten" at bounding box center [0, 0] width 0 height 0
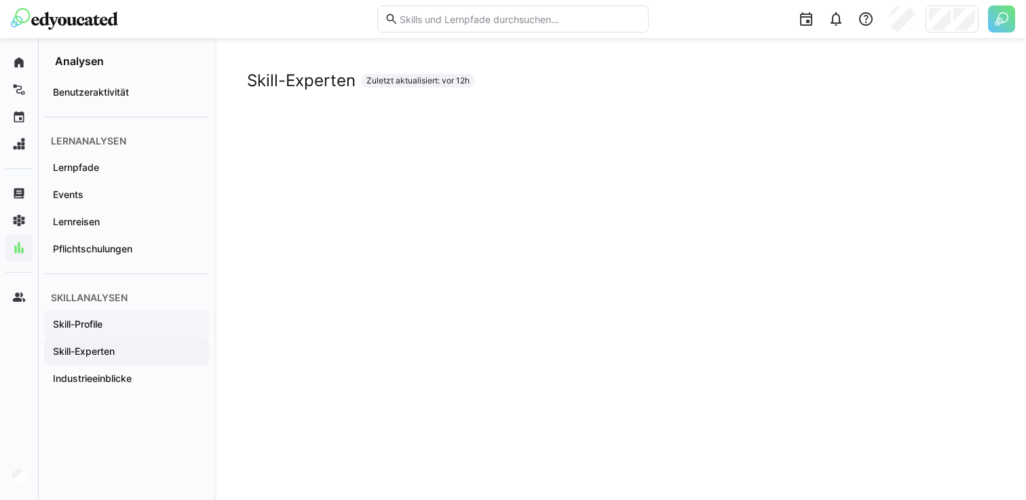
click at [0, 0] on app-navigation-label "Skill-Profile" at bounding box center [0, 0] width 0 height 0
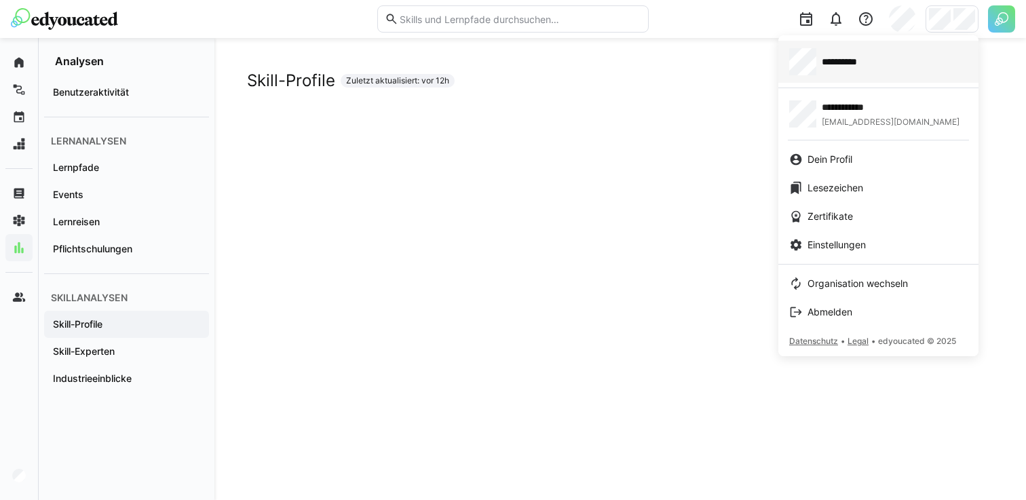
click at [915, 67] on div "**********" at bounding box center [878, 61] width 178 height 27
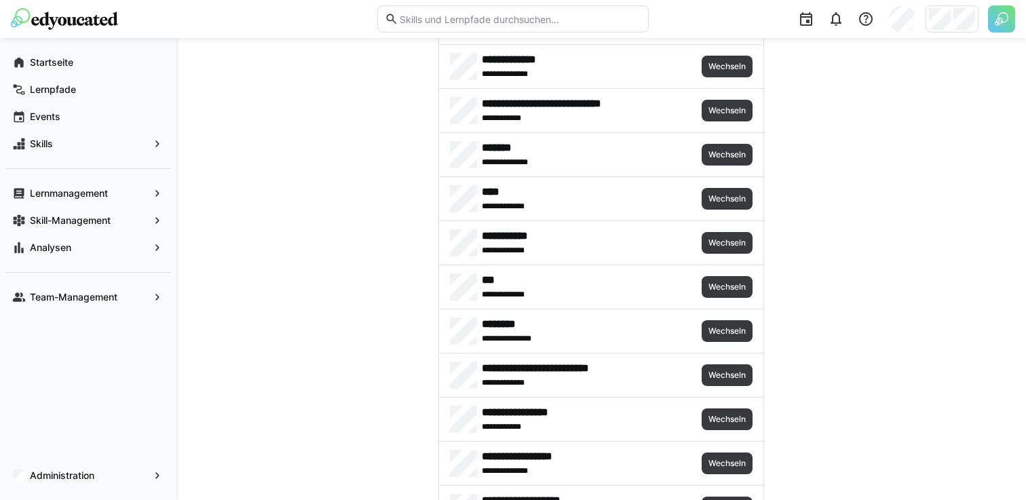
scroll to position [546, 0]
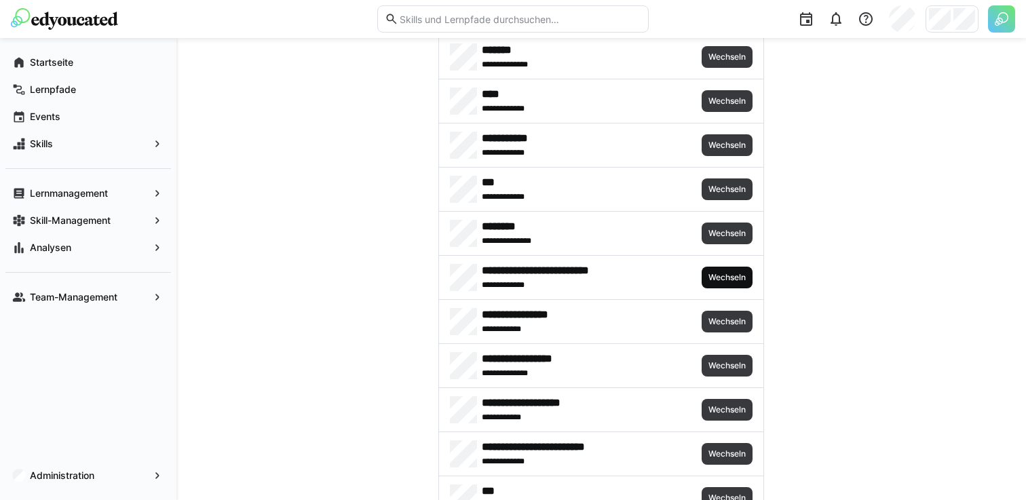
click at [734, 275] on span "Wechseln" at bounding box center [727, 277] width 40 height 11
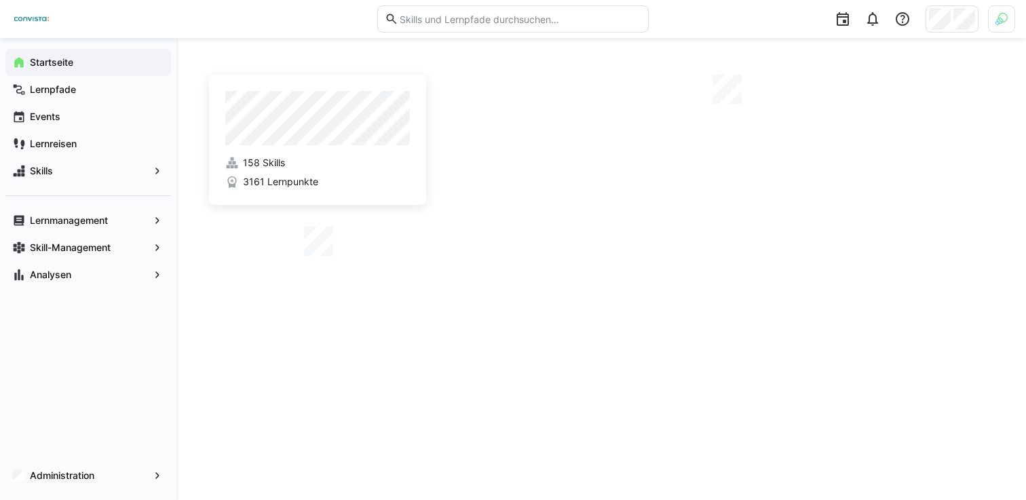
click at [992, 18] on div at bounding box center [1001, 18] width 27 height 27
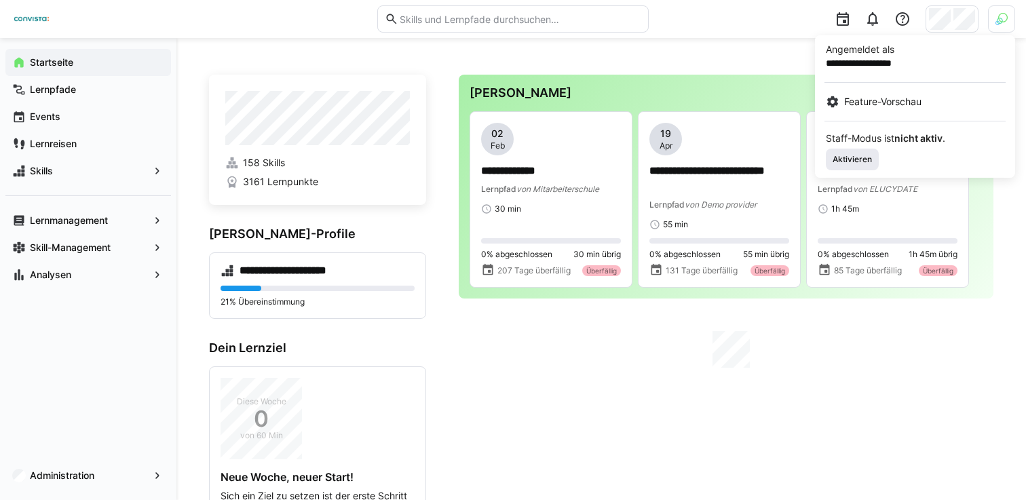
click at [875, 155] on span "Aktivieren" at bounding box center [852, 160] width 53 height 22
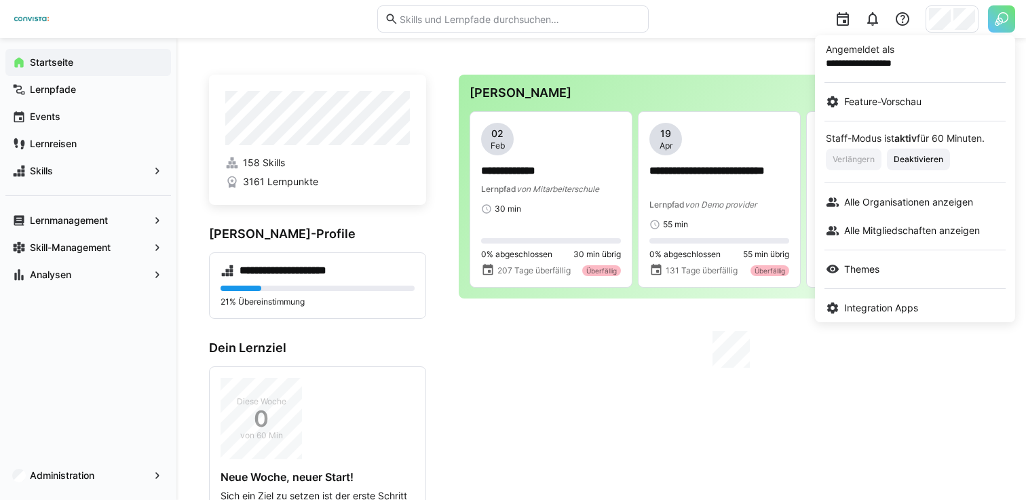
click at [970, 16] on div at bounding box center [513, 250] width 1026 height 500
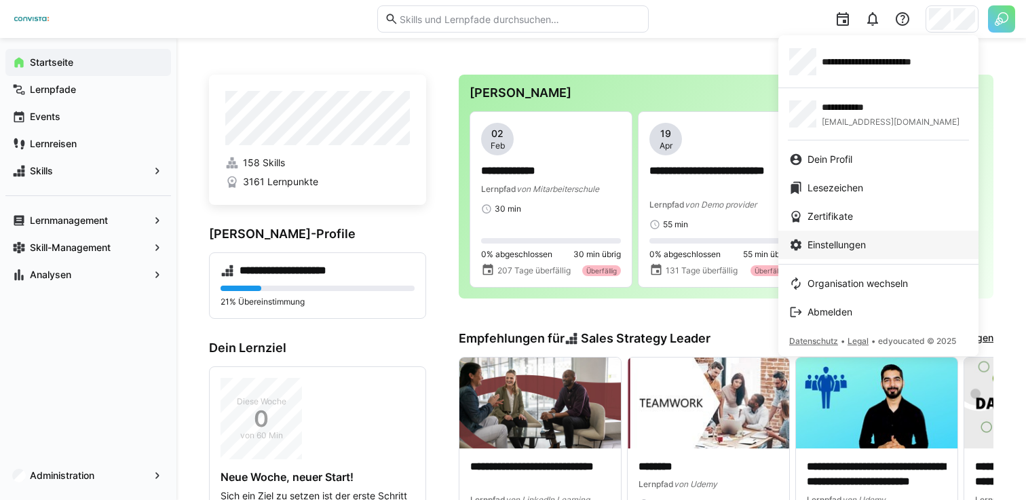
click at [852, 236] on link "Einstellungen" at bounding box center [878, 245] width 200 height 29
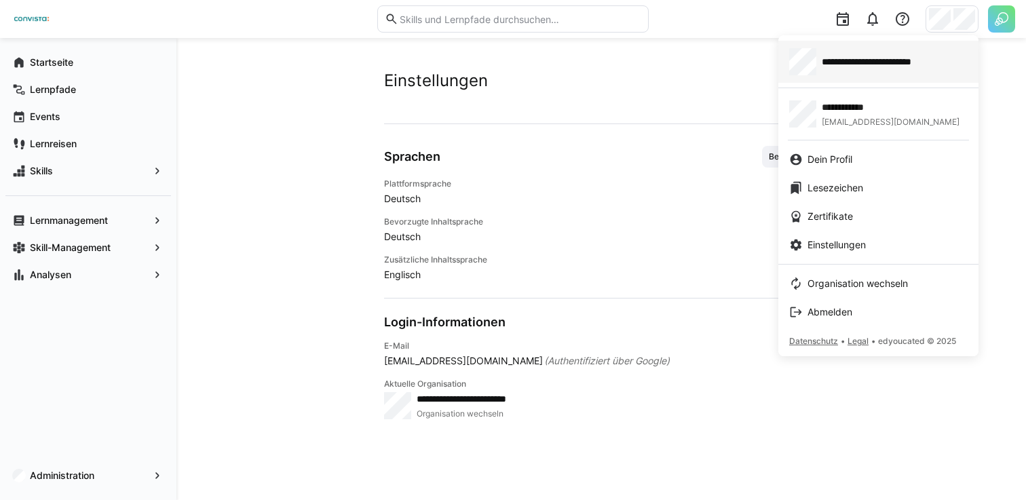
click at [899, 79] on link "**********" at bounding box center [878, 62] width 200 height 42
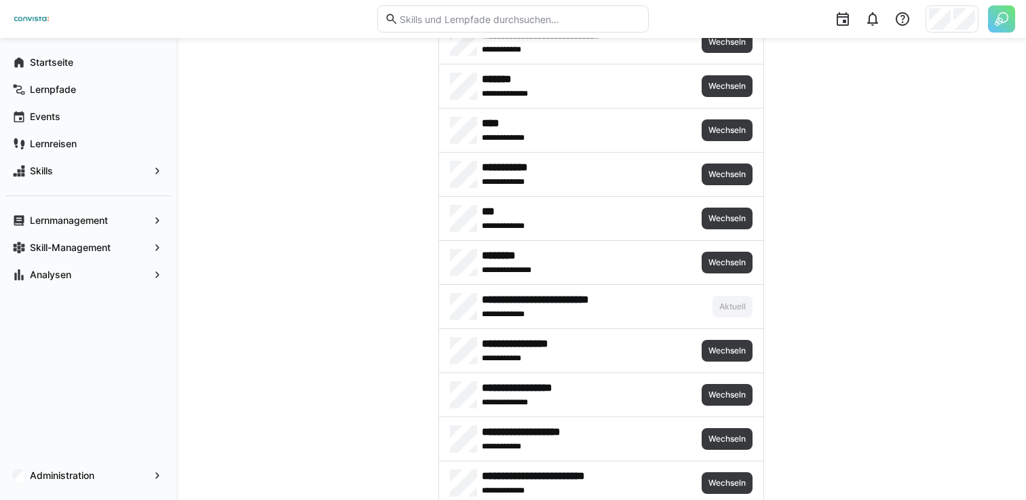
scroll to position [586, 0]
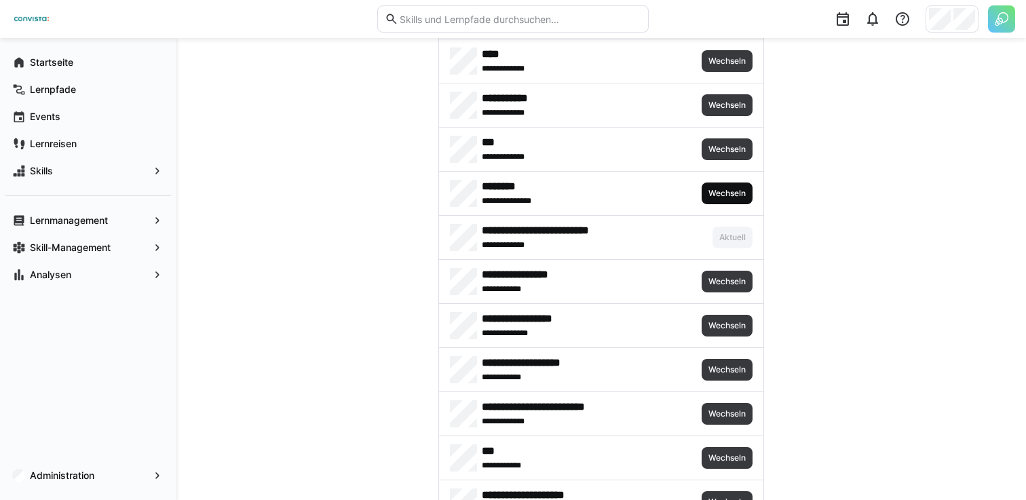
click at [731, 188] on span "Wechseln" at bounding box center [727, 194] width 51 height 22
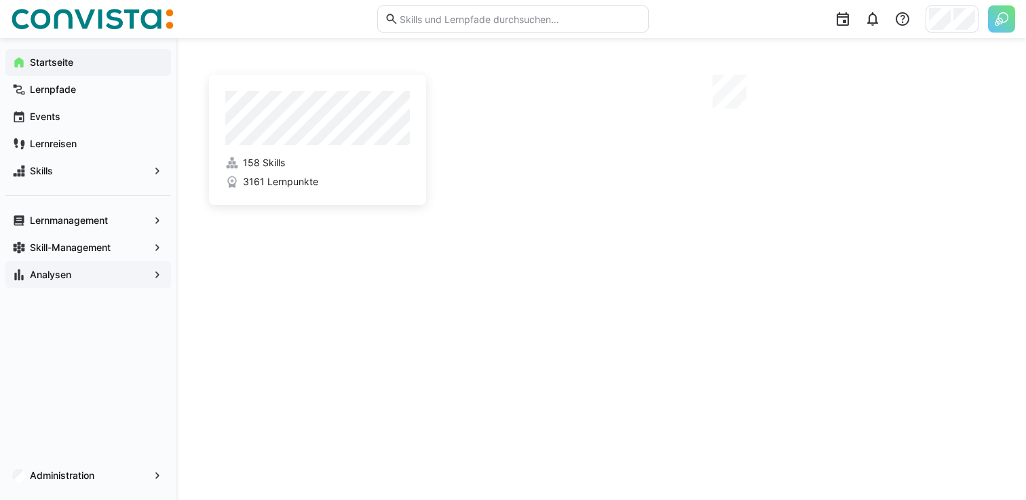
click at [83, 277] on span "Analysen" at bounding box center [88, 275] width 121 height 14
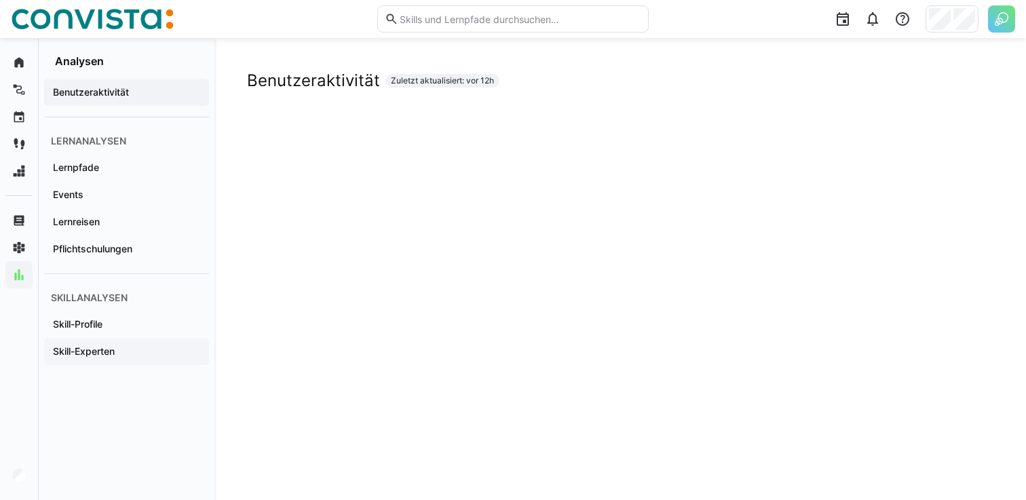
click at [174, 339] on div "Skill-Experten" at bounding box center [126, 351] width 165 height 27
click at [0, 0] on app-navigation-label "Pflichtschulungen" at bounding box center [0, 0] width 0 height 0
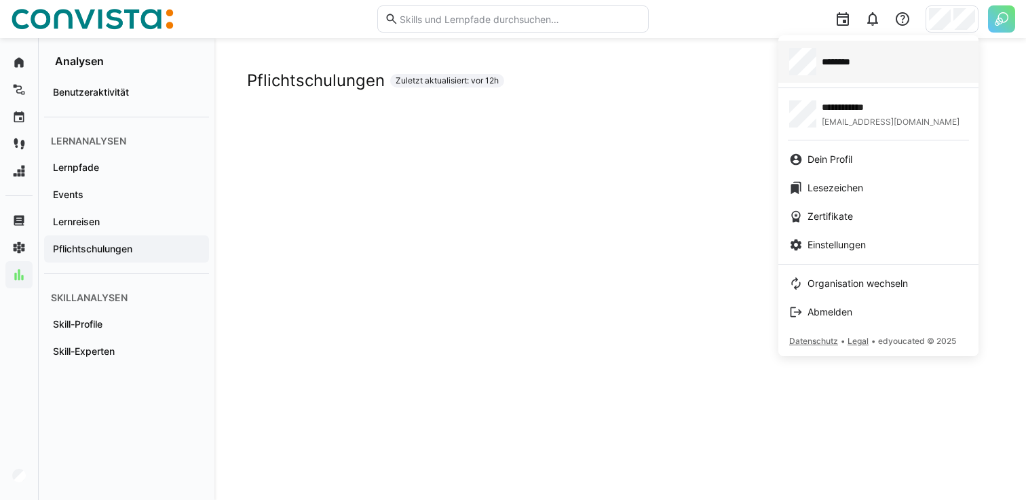
click at [904, 62] on div "********" at bounding box center [878, 61] width 178 height 27
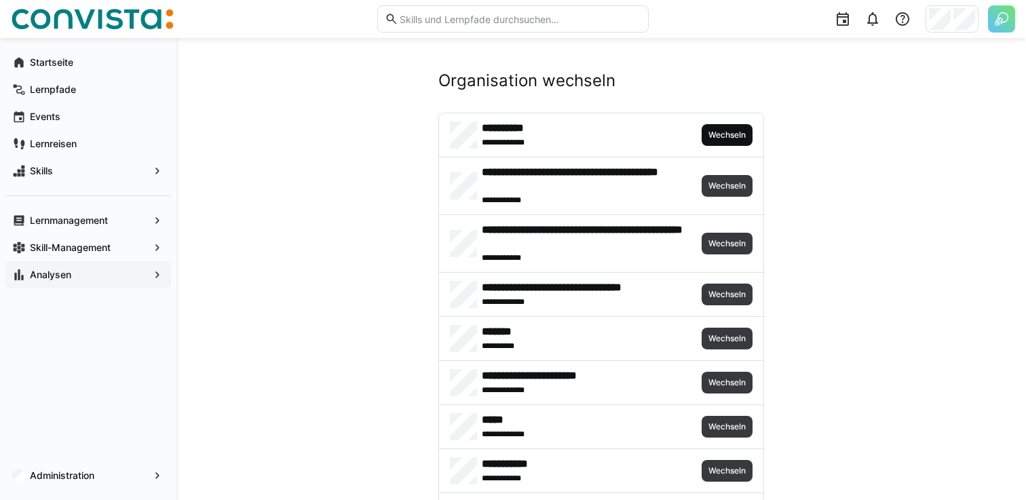
click at [715, 134] on span "Wechseln" at bounding box center [727, 135] width 40 height 11
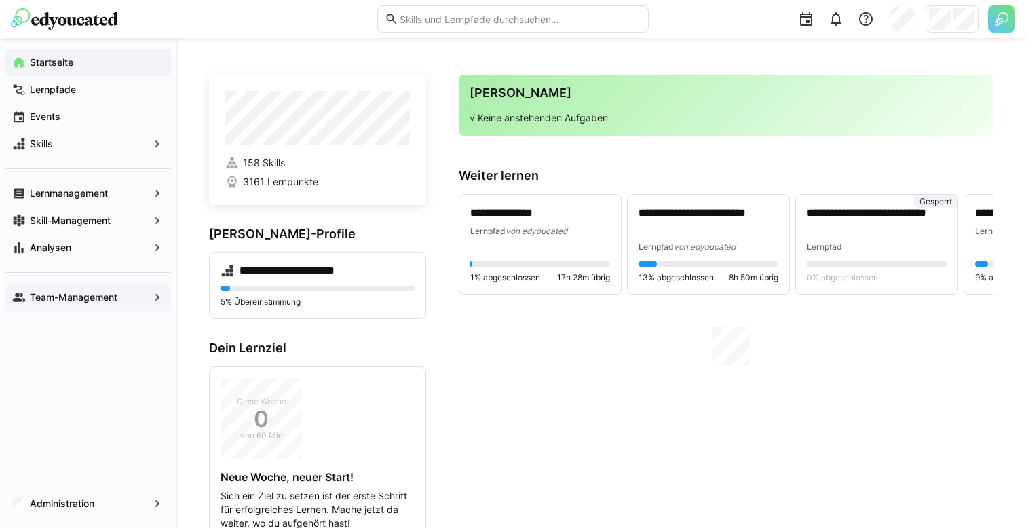
click at [89, 289] on div "Team-Management" at bounding box center [88, 297] width 166 height 27
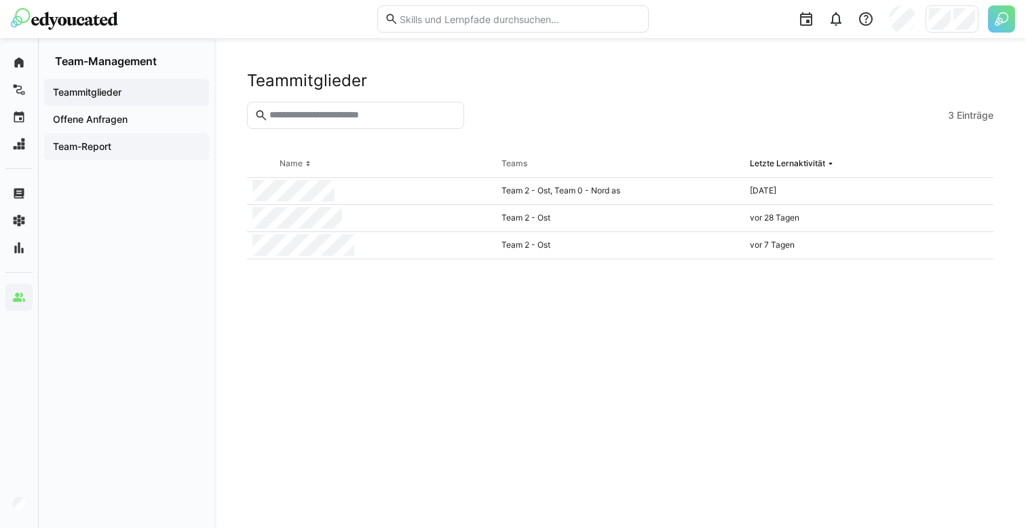
click at [0, 0] on app-navigation-label "Team-Report" at bounding box center [0, 0] width 0 height 0
